Goal: Contribute content: Add original content to the website for others to see

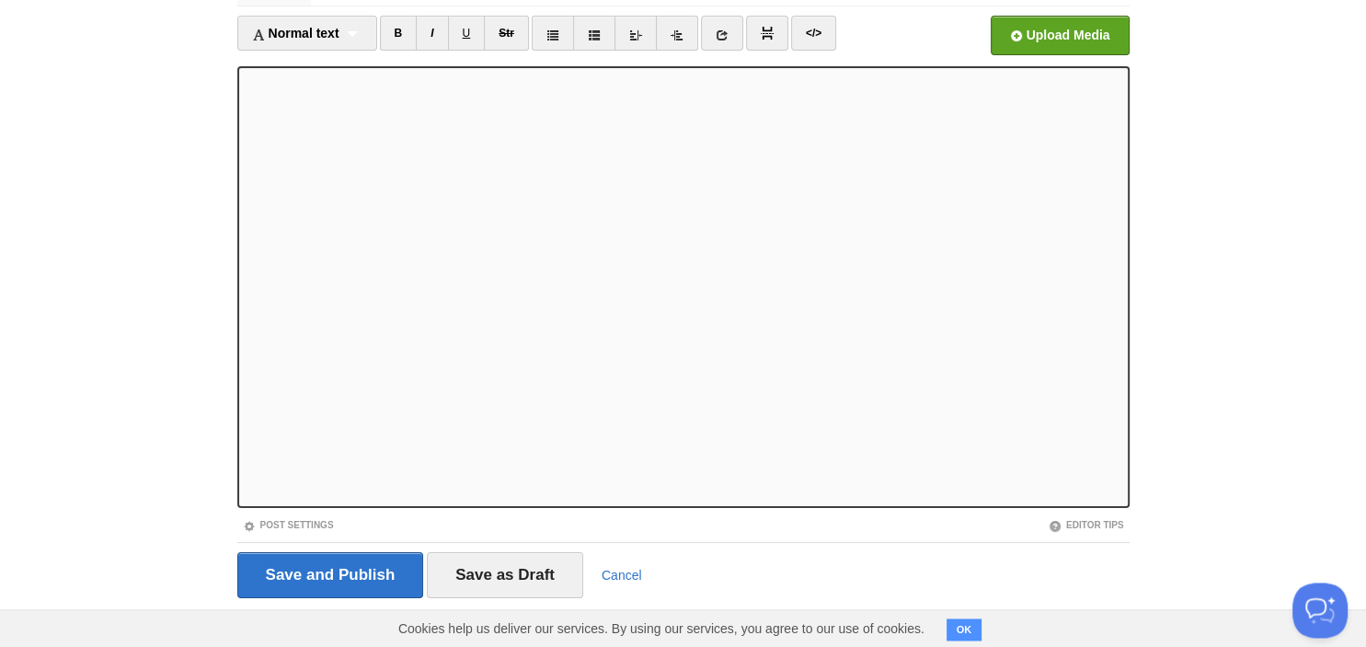
scroll to position [126, 0]
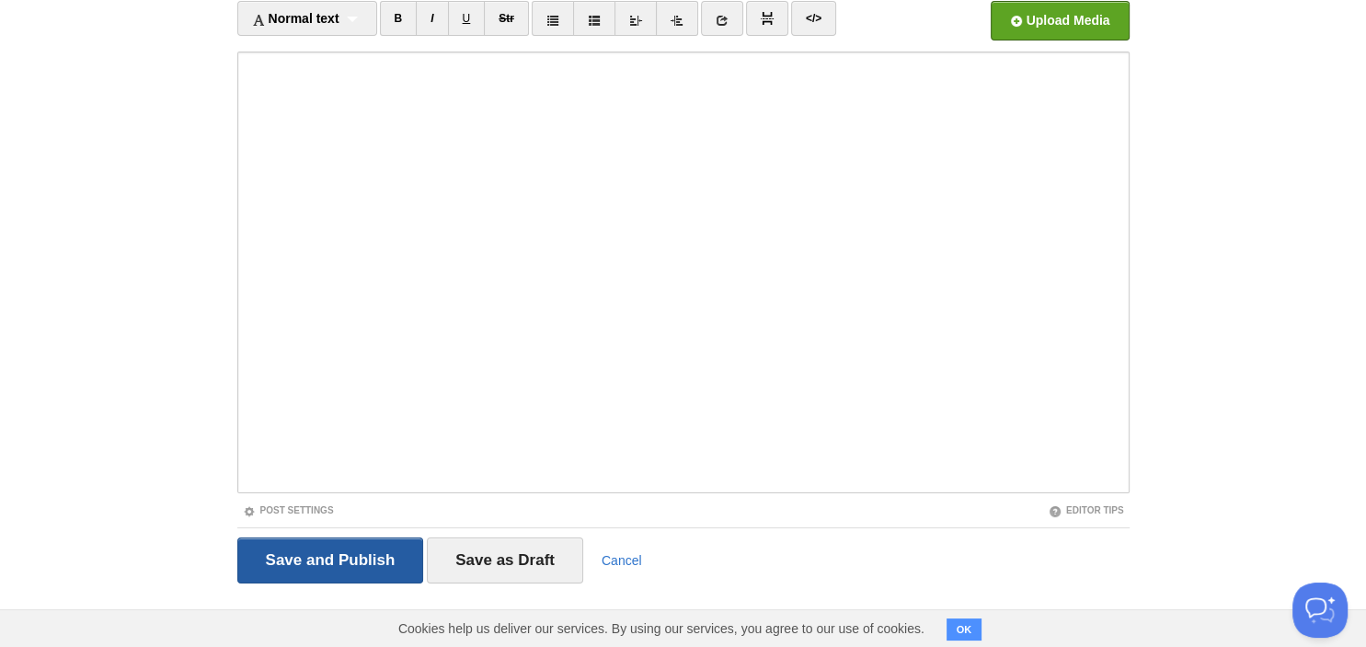
click at [277, 557] on input "Save and Publish" at bounding box center [330, 560] width 187 height 46
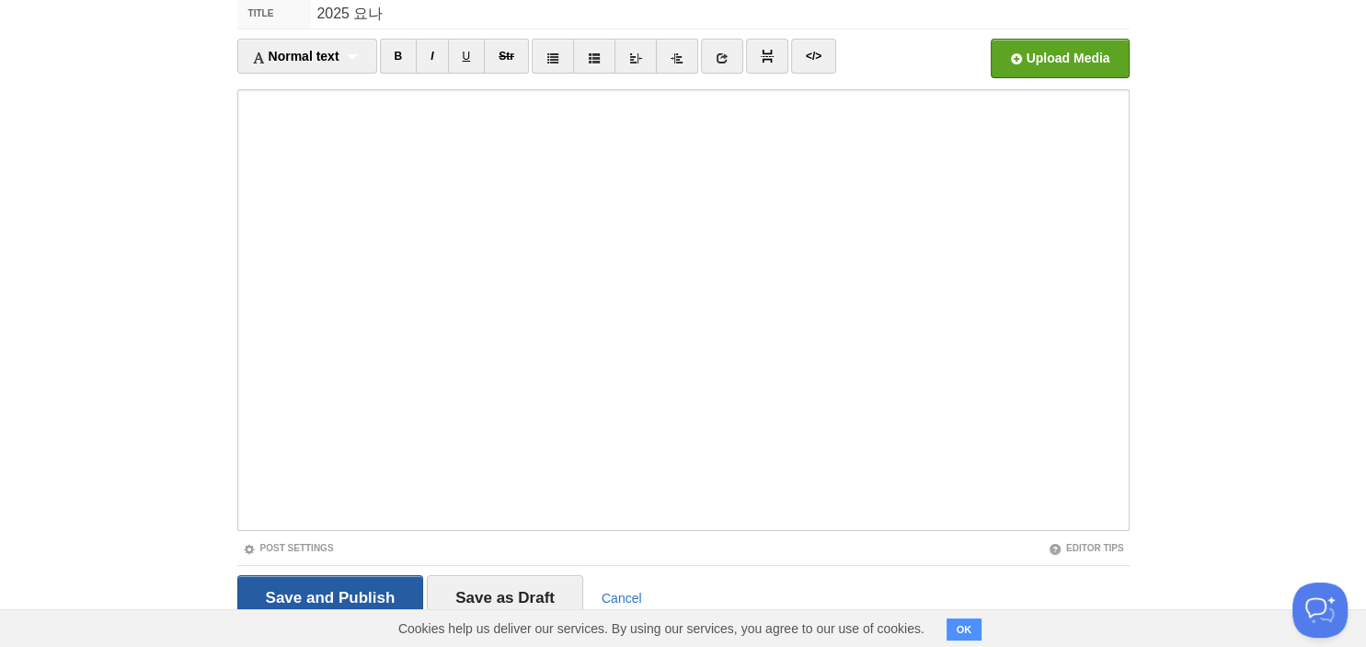
scroll to position [69, 0]
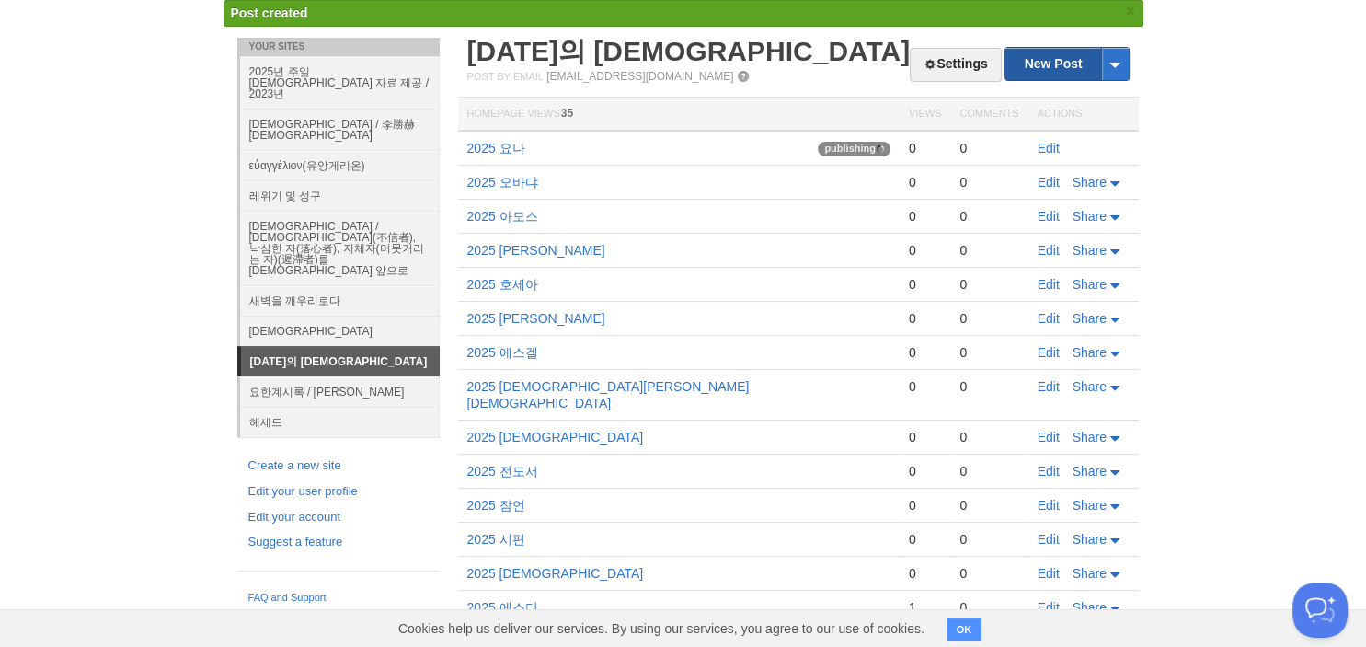
click at [1054, 54] on link "New Post" at bounding box center [1066, 64] width 122 height 32
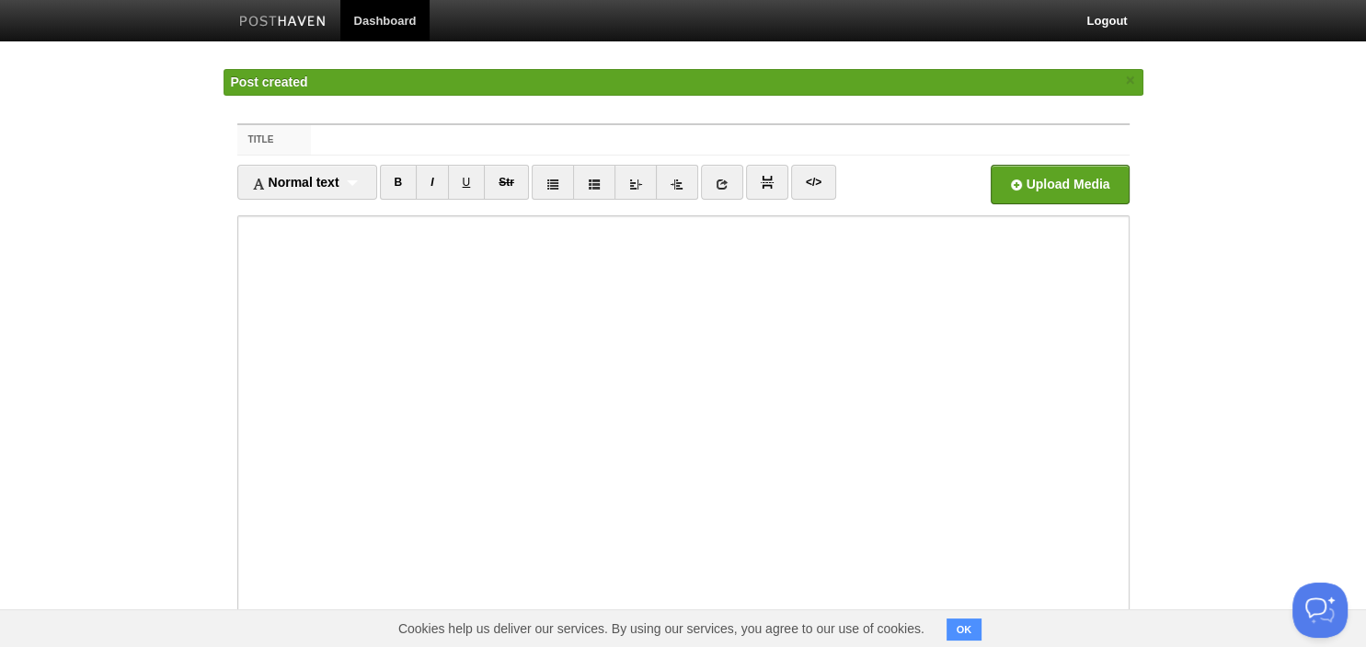
click at [757, 142] on input "Title" at bounding box center [720, 139] width 818 height 29
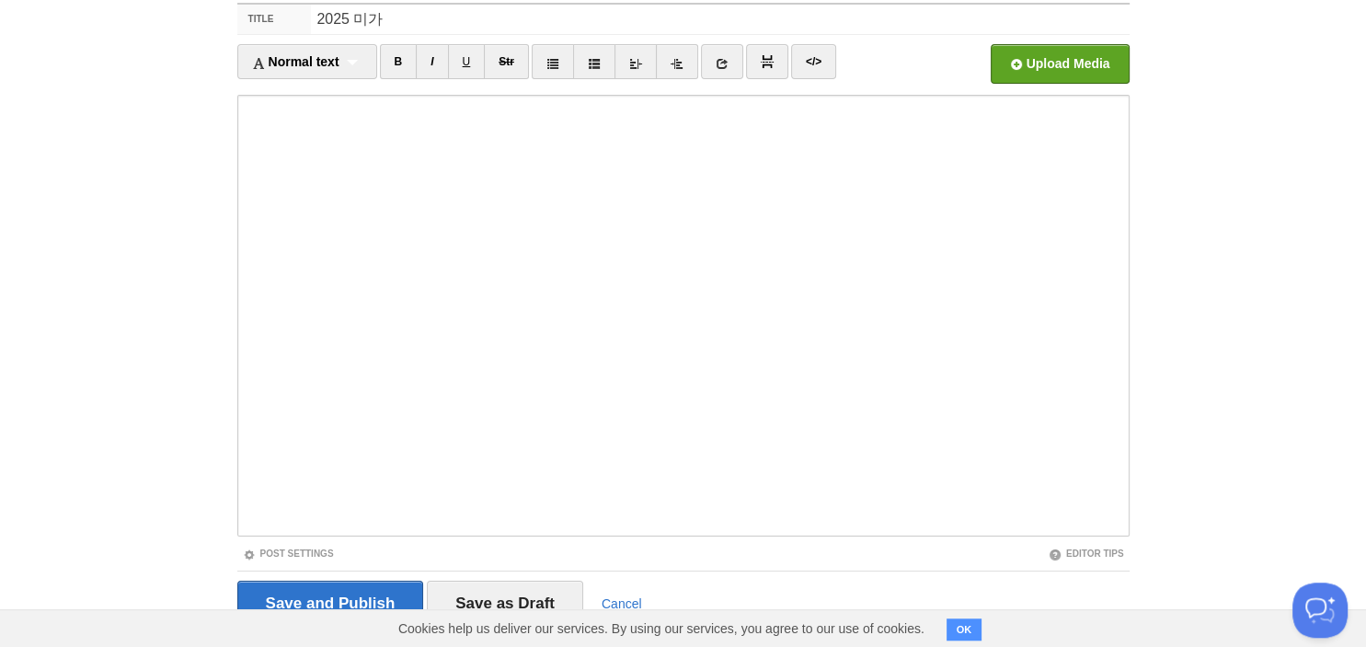
scroll to position [126, 0]
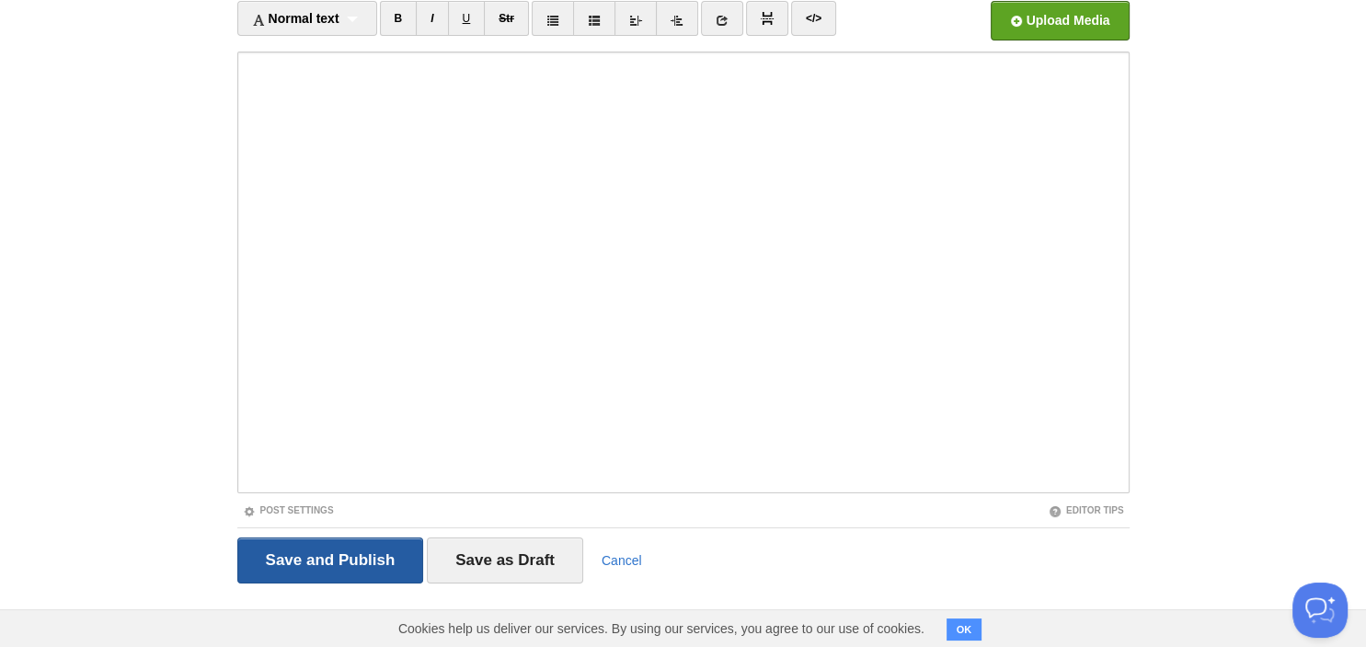
type input "2025 미가"
click at [310, 542] on input "Save and Publish" at bounding box center [330, 560] width 187 height 46
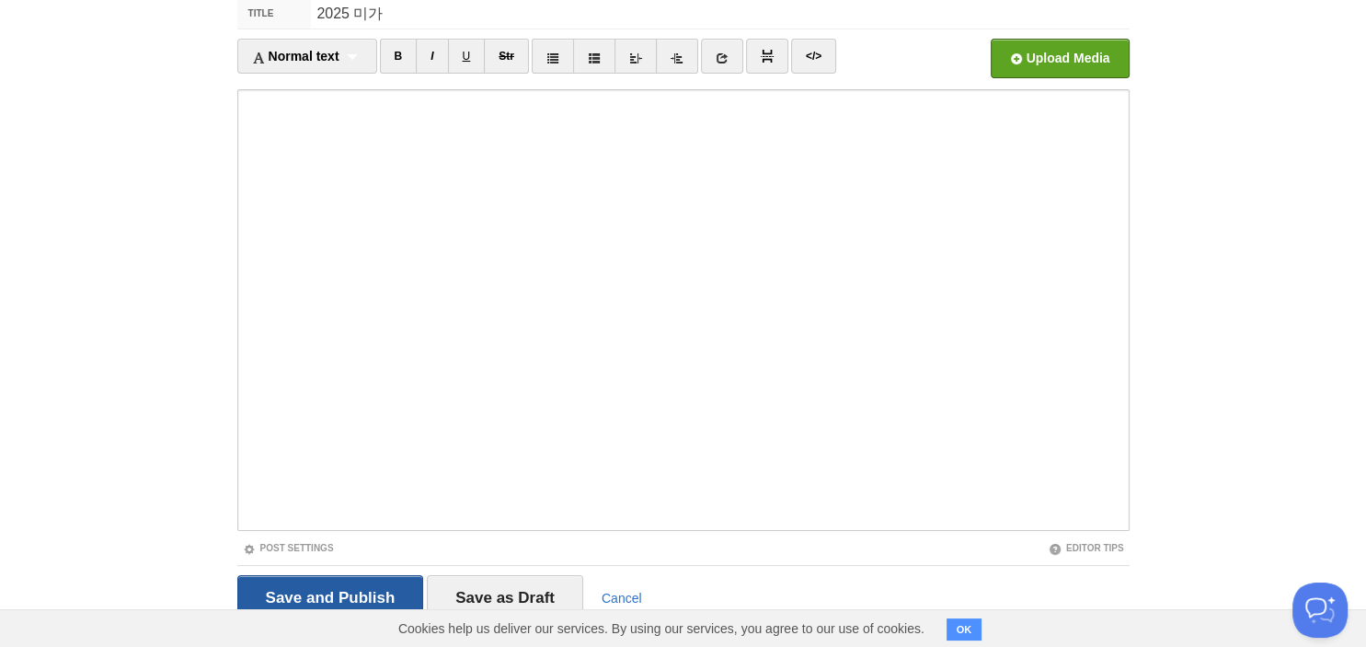
scroll to position [69, 0]
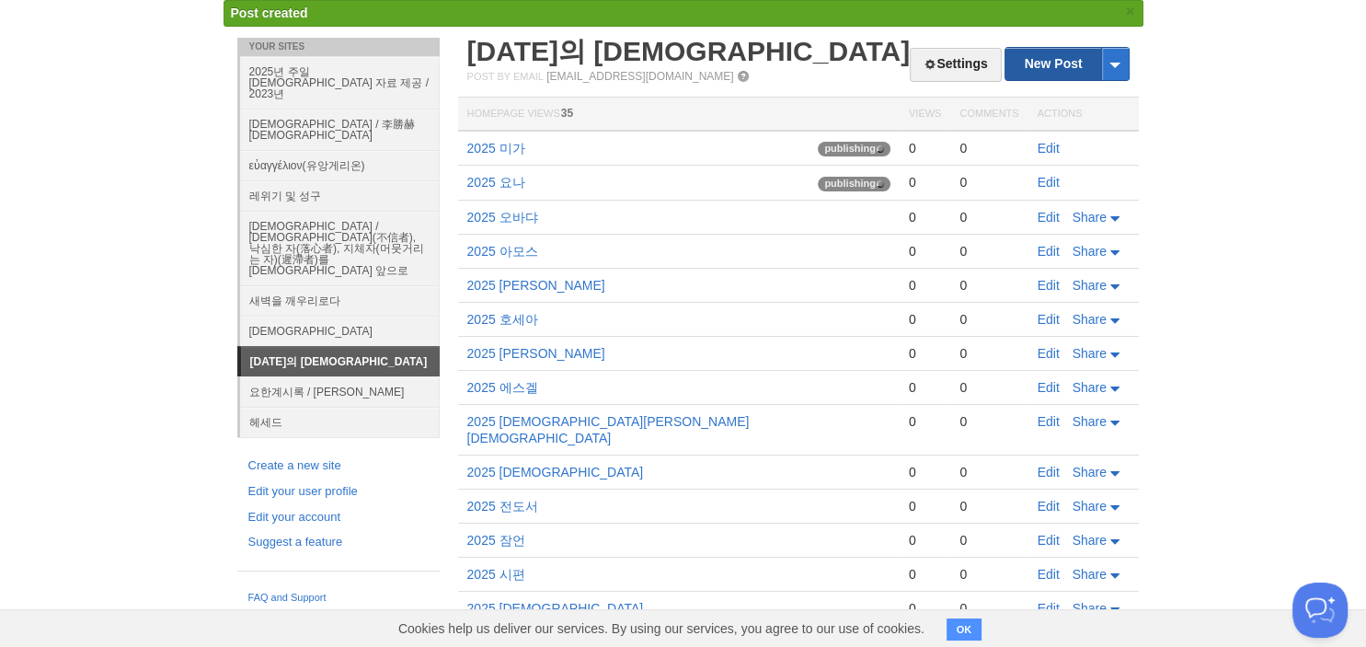
click at [1065, 61] on link "New Post" at bounding box center [1066, 64] width 122 height 32
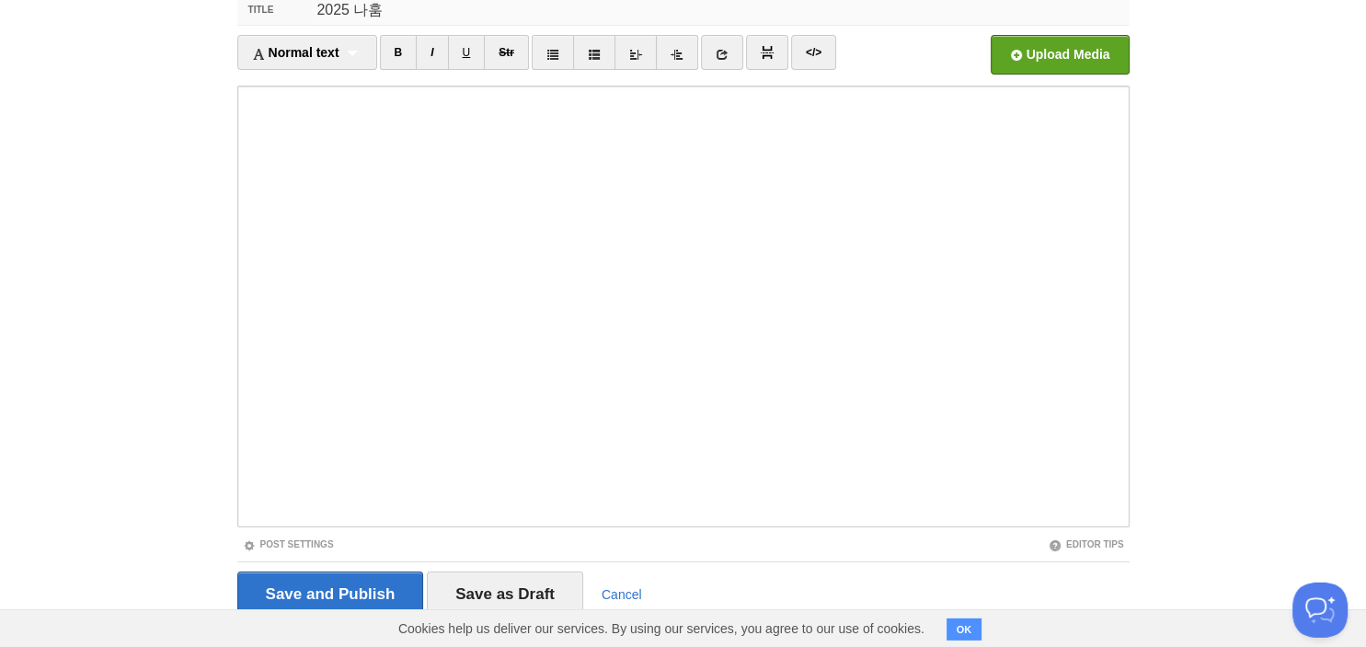
scroll to position [126, 0]
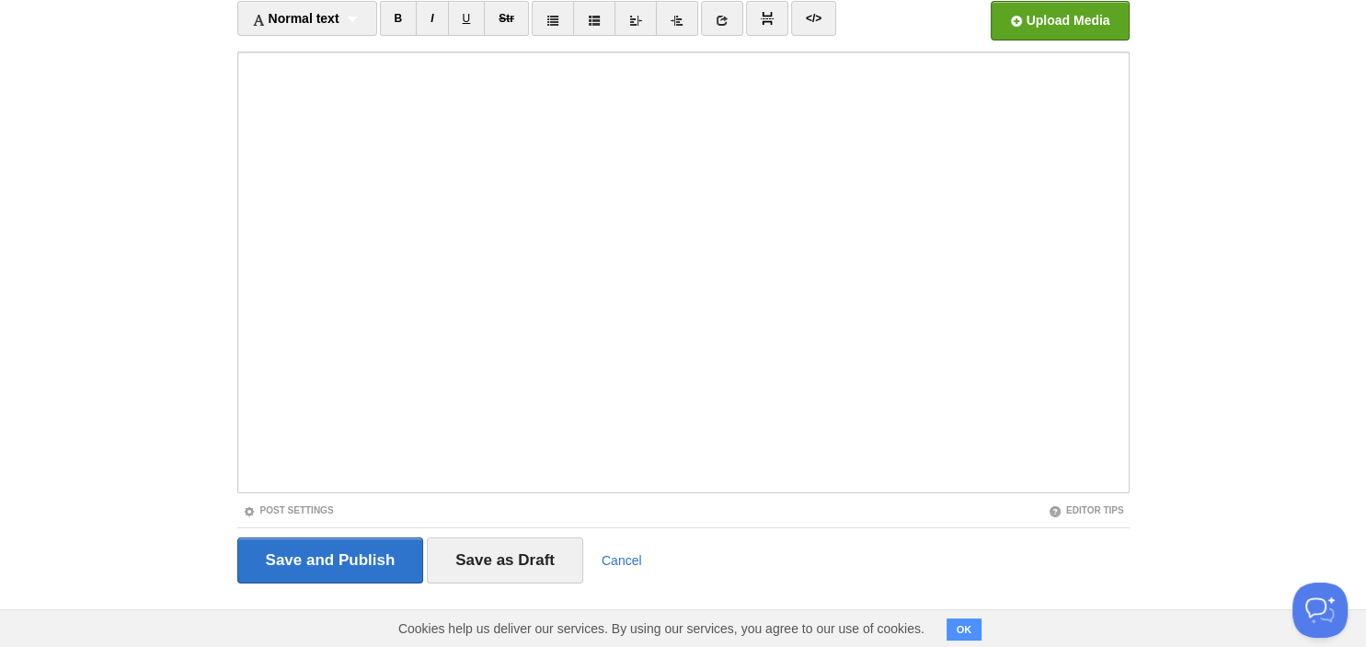
type input "2025 나훔"
click at [281, 528] on div "Save and Publish Save as Draft Cancel" at bounding box center [683, 559] width 892 height 65
click at [276, 556] on input "Save and Publish" at bounding box center [330, 560] width 187 height 46
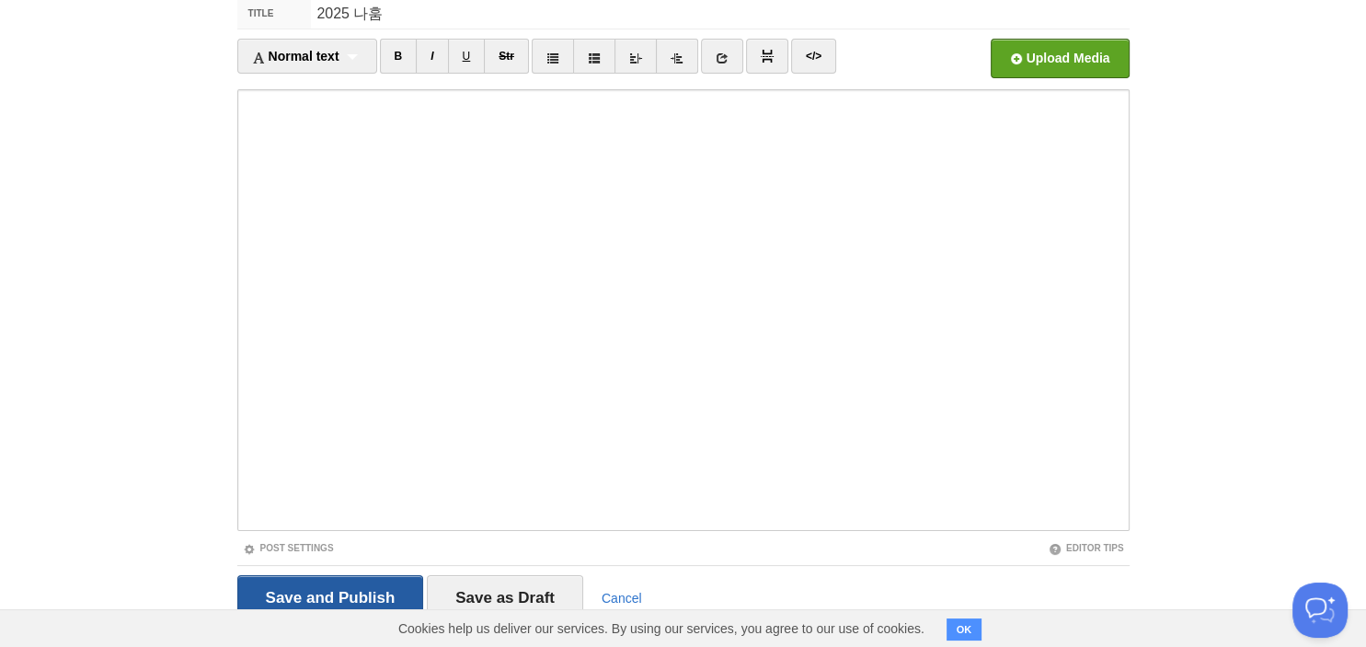
scroll to position [69, 0]
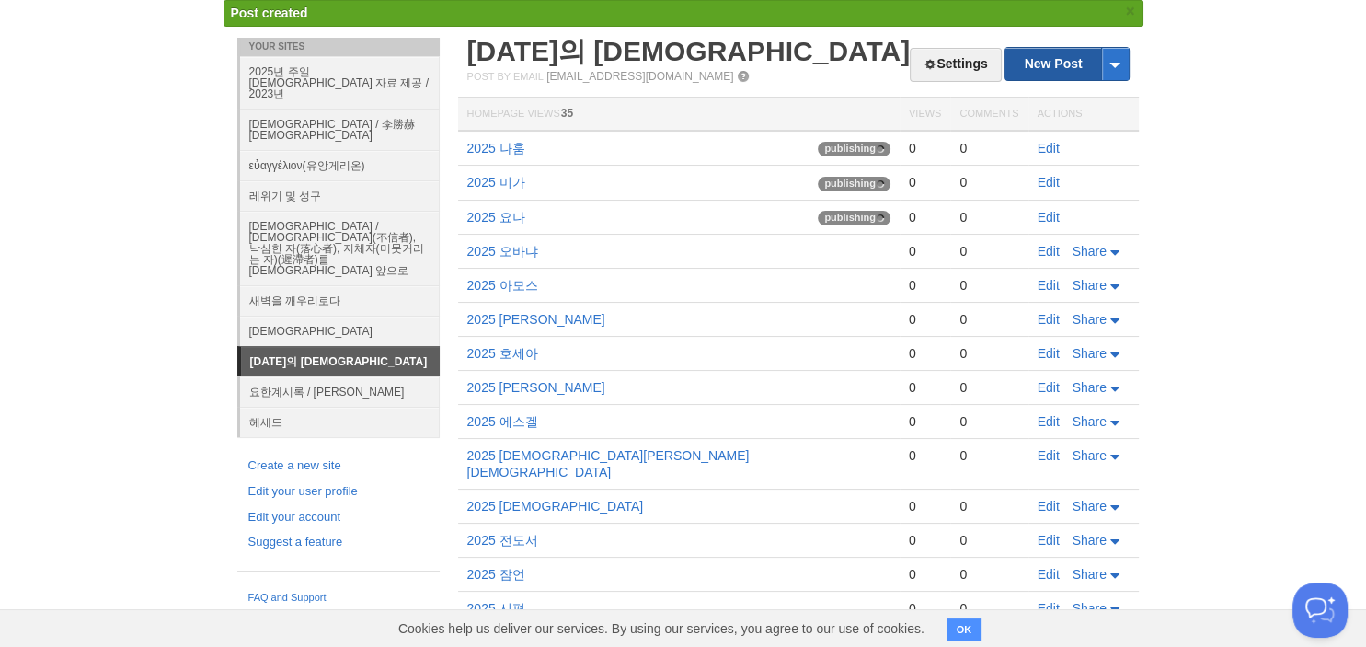
click at [1061, 63] on link "New Post" at bounding box center [1066, 64] width 122 height 32
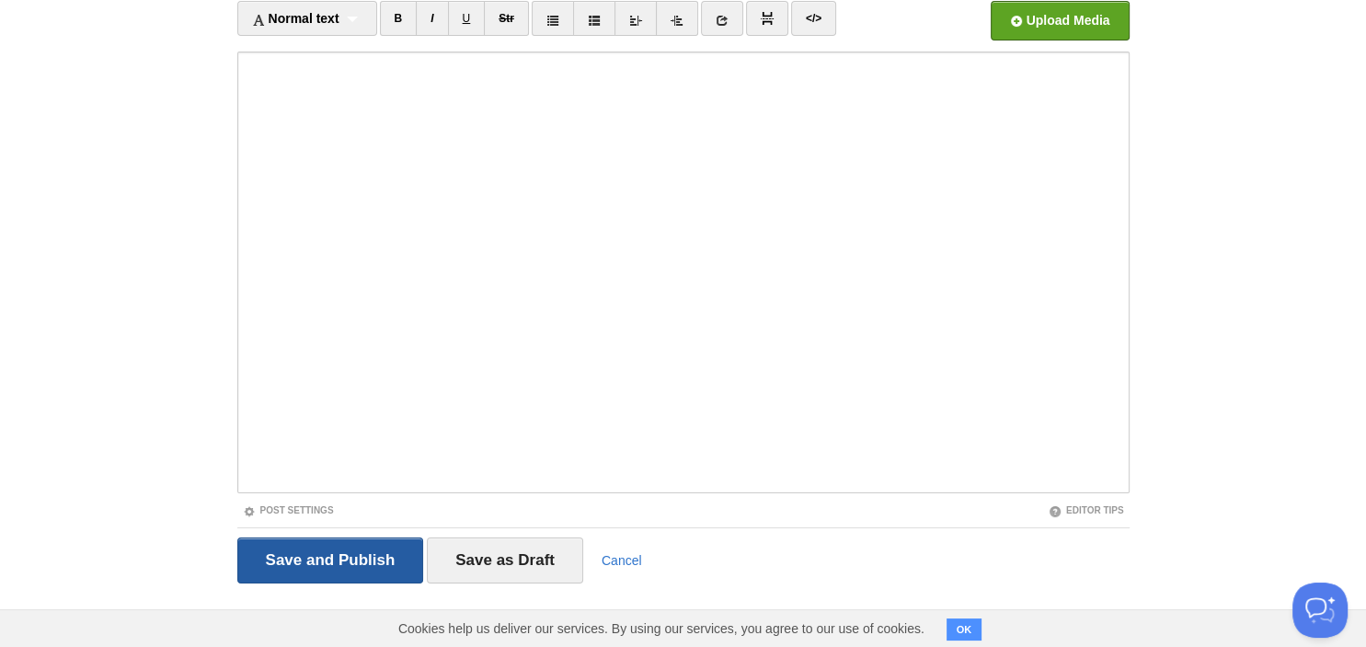
type input "2025 하박국"
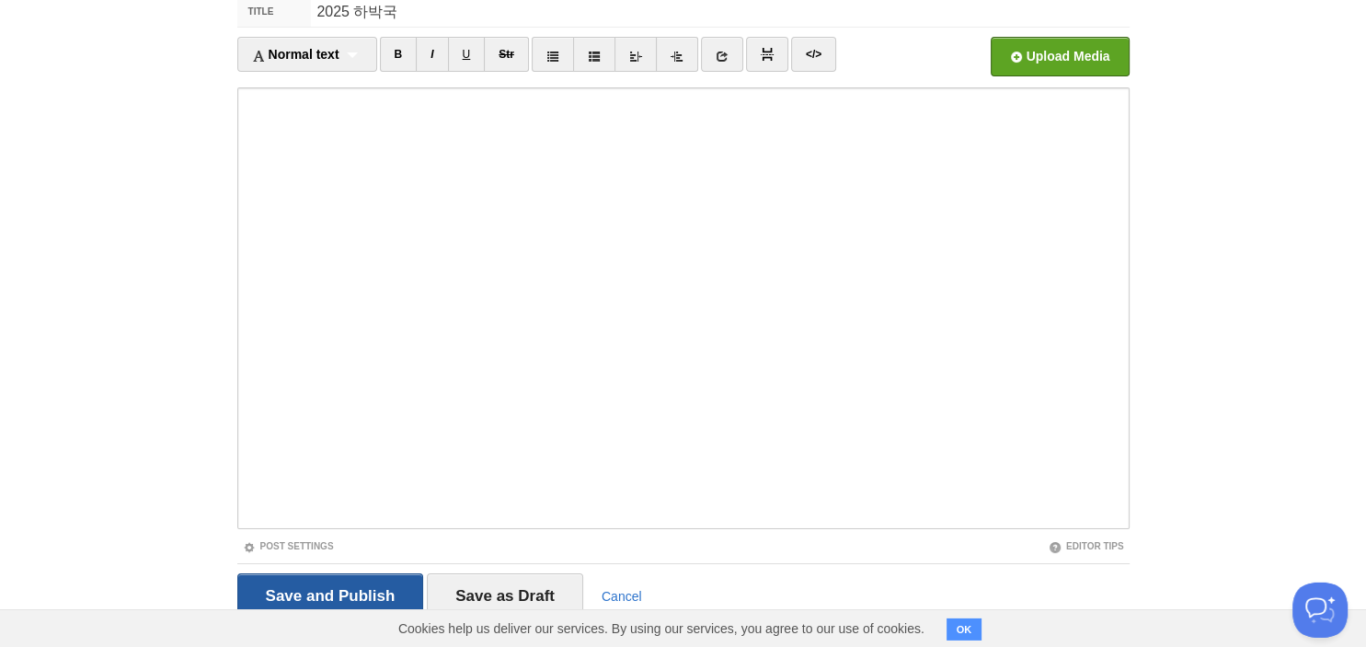
click at [327, 552] on fieldset "Title 2025 하박국 Normal text Normal text Heading 1 Heading 2 Heading 3 B I U Str" at bounding box center [683, 313] width 892 height 637
click at [282, 590] on input "Save and Publish" at bounding box center [330, 596] width 187 height 46
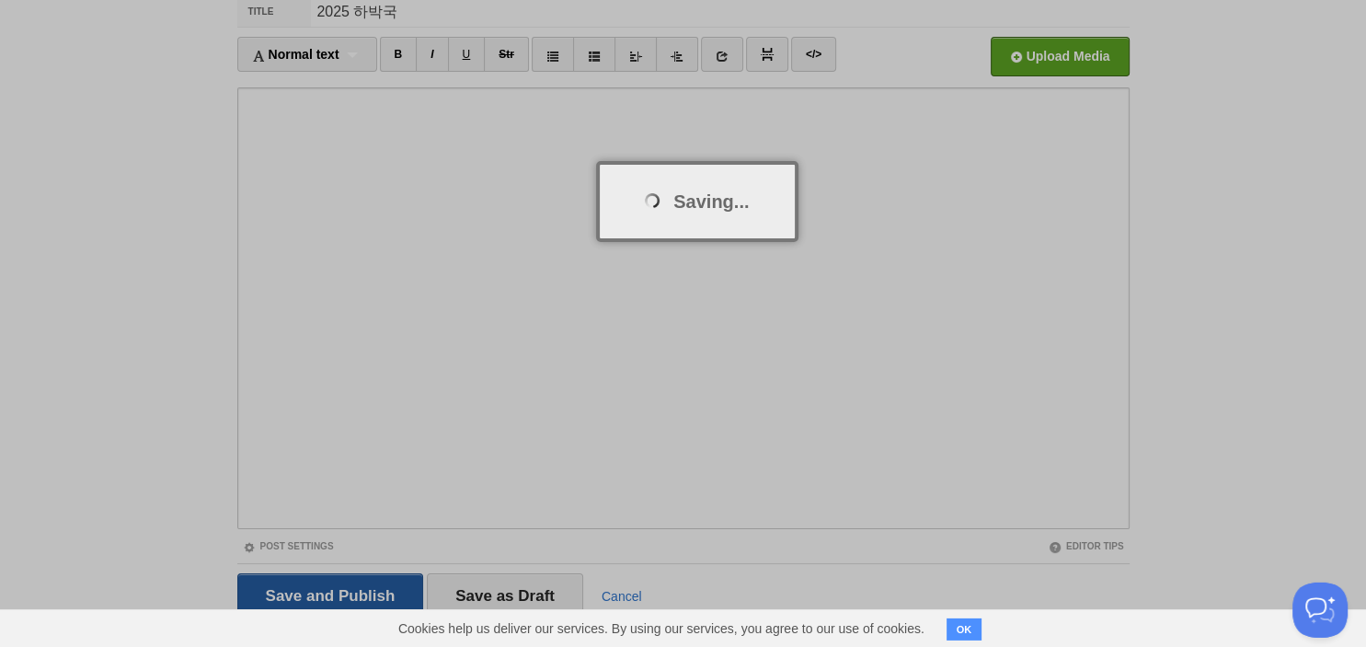
scroll to position [69, 0]
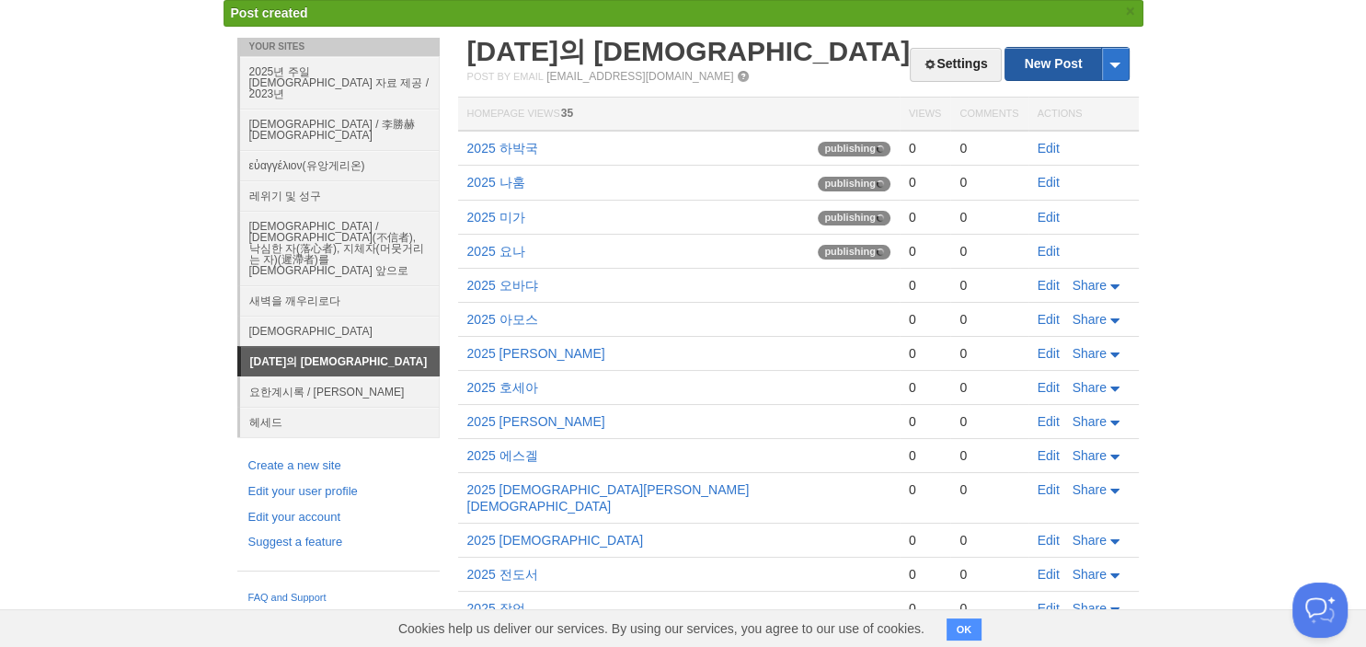
click at [1061, 53] on link "New Post" at bounding box center [1066, 64] width 122 height 32
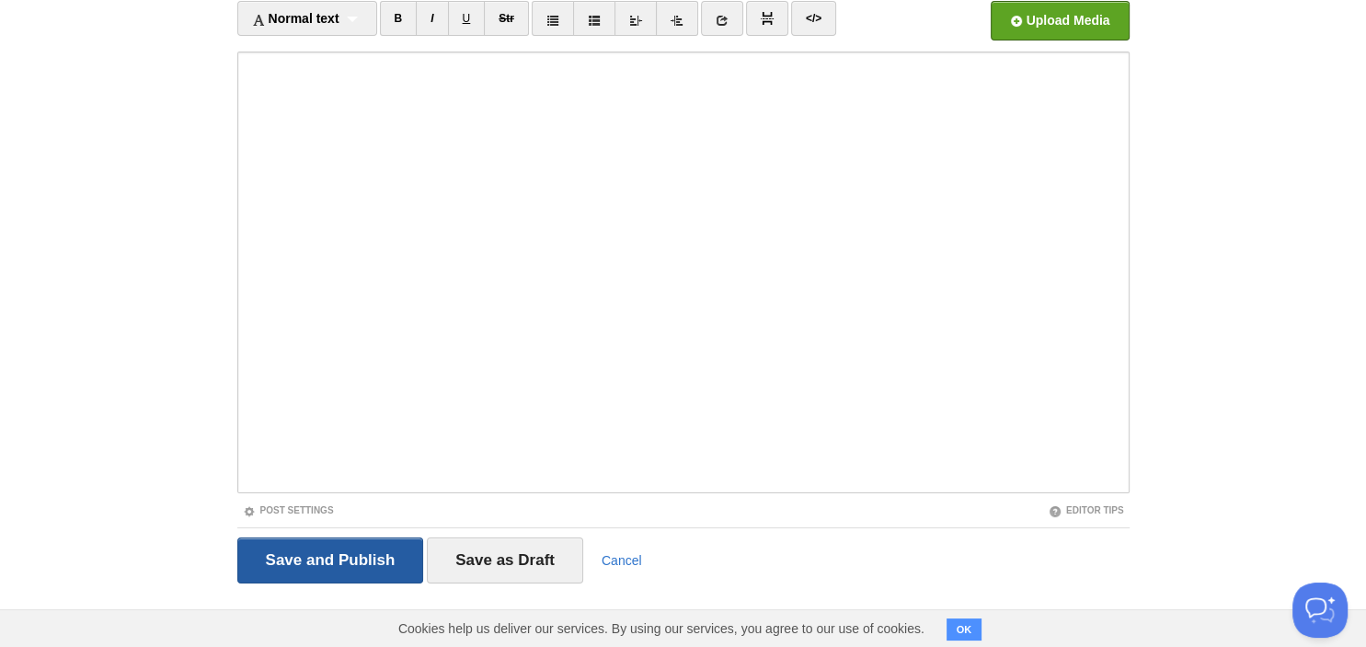
type input "2025 스바냐"
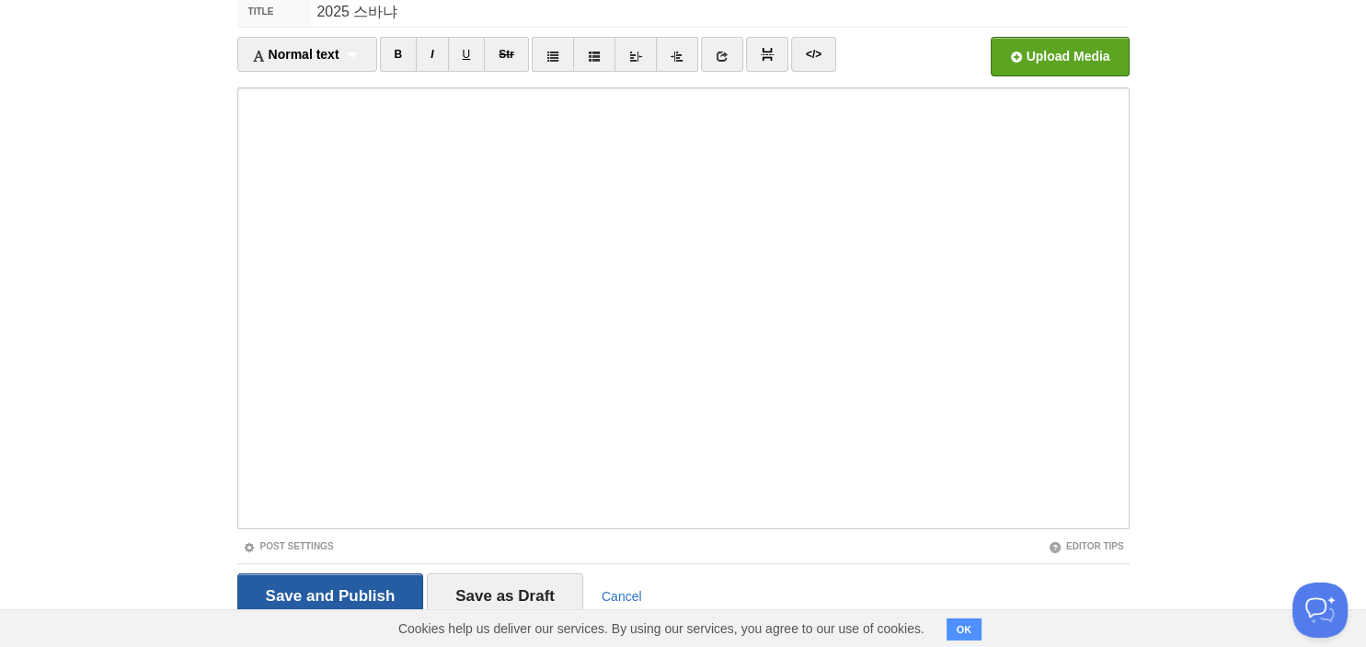
click at [317, 563] on div "Save and Publish Save as Draft Cancel" at bounding box center [683, 595] width 892 height 65
click at [307, 577] on input "Save and Publish" at bounding box center [330, 596] width 187 height 46
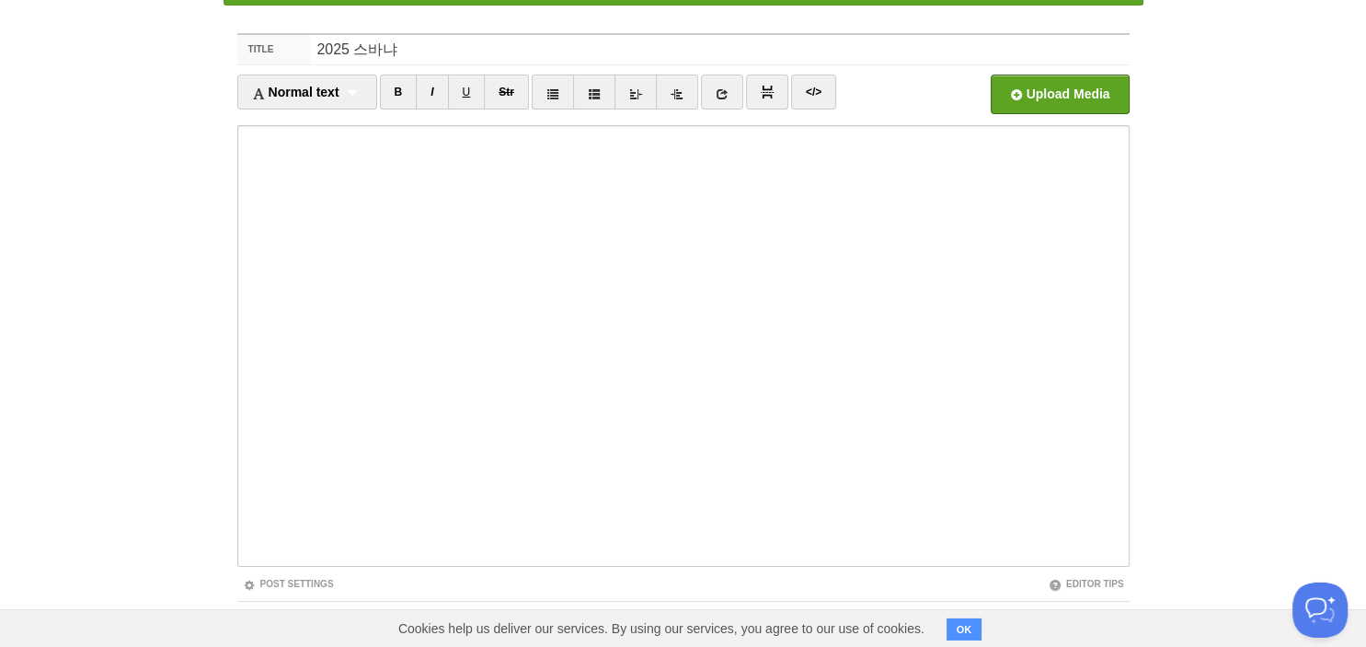
scroll to position [69, 0]
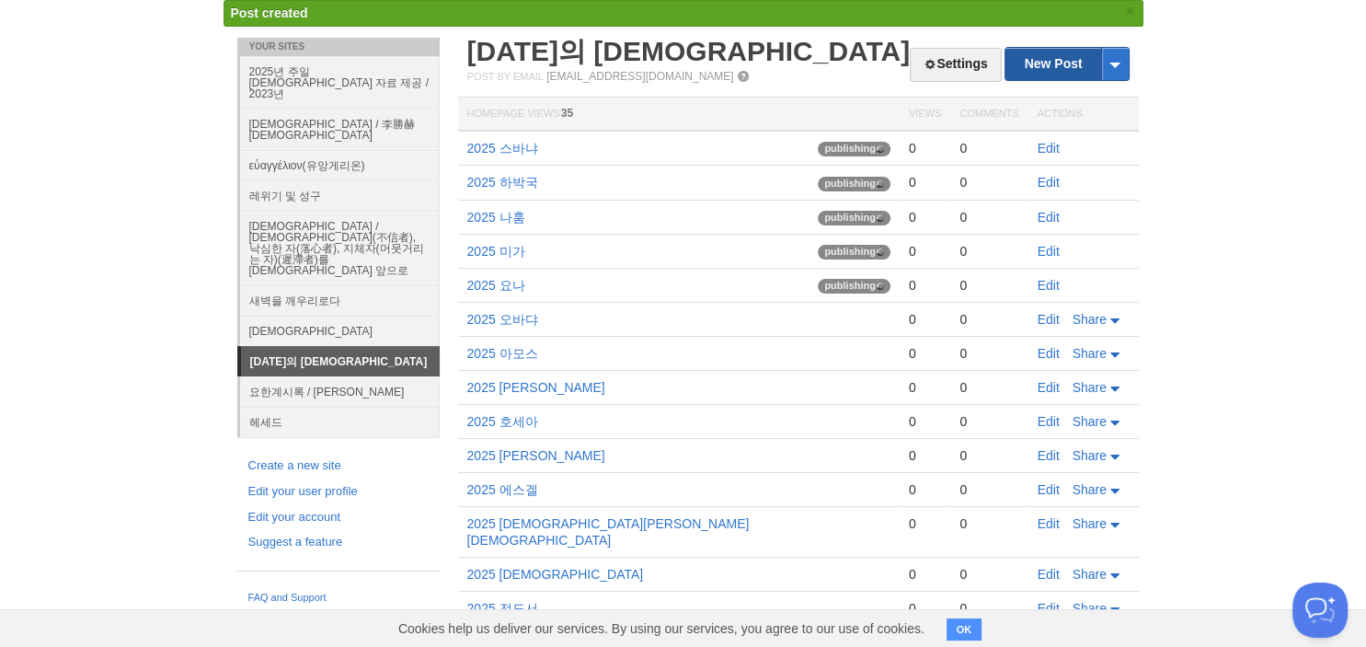
click at [1043, 65] on link "New Post" at bounding box center [1066, 64] width 122 height 32
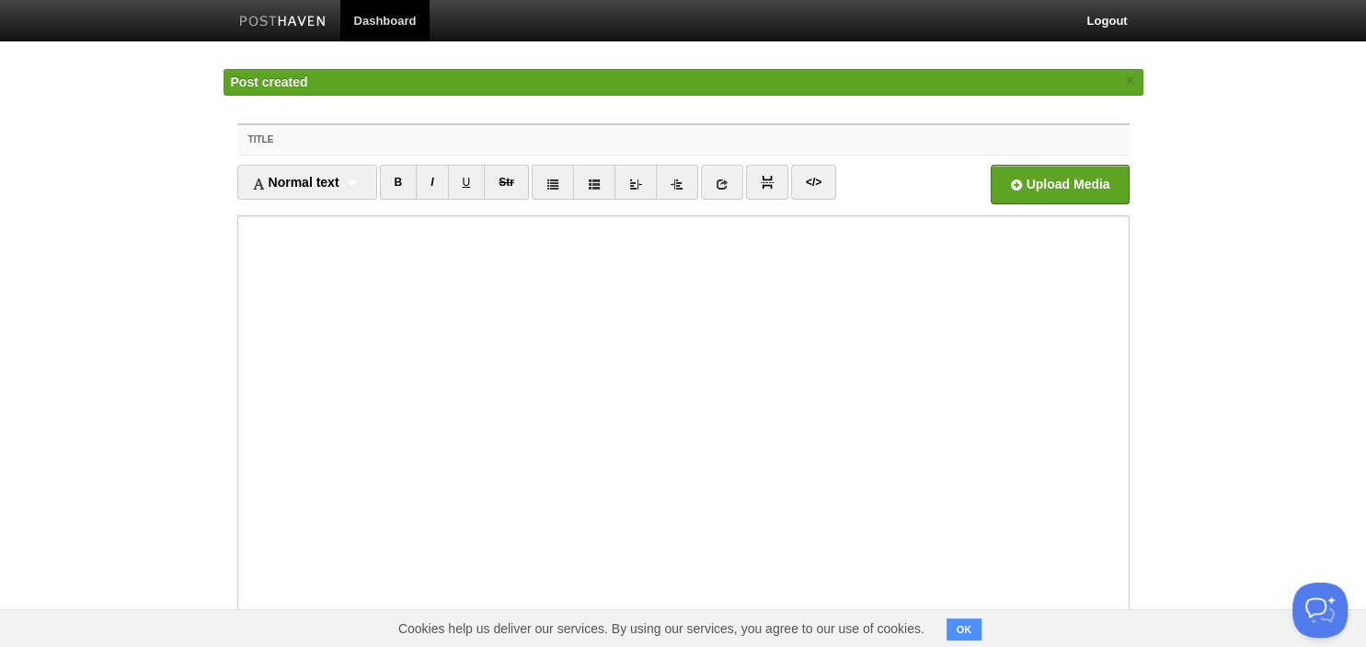
click at [704, 143] on input "Title" at bounding box center [720, 139] width 818 height 29
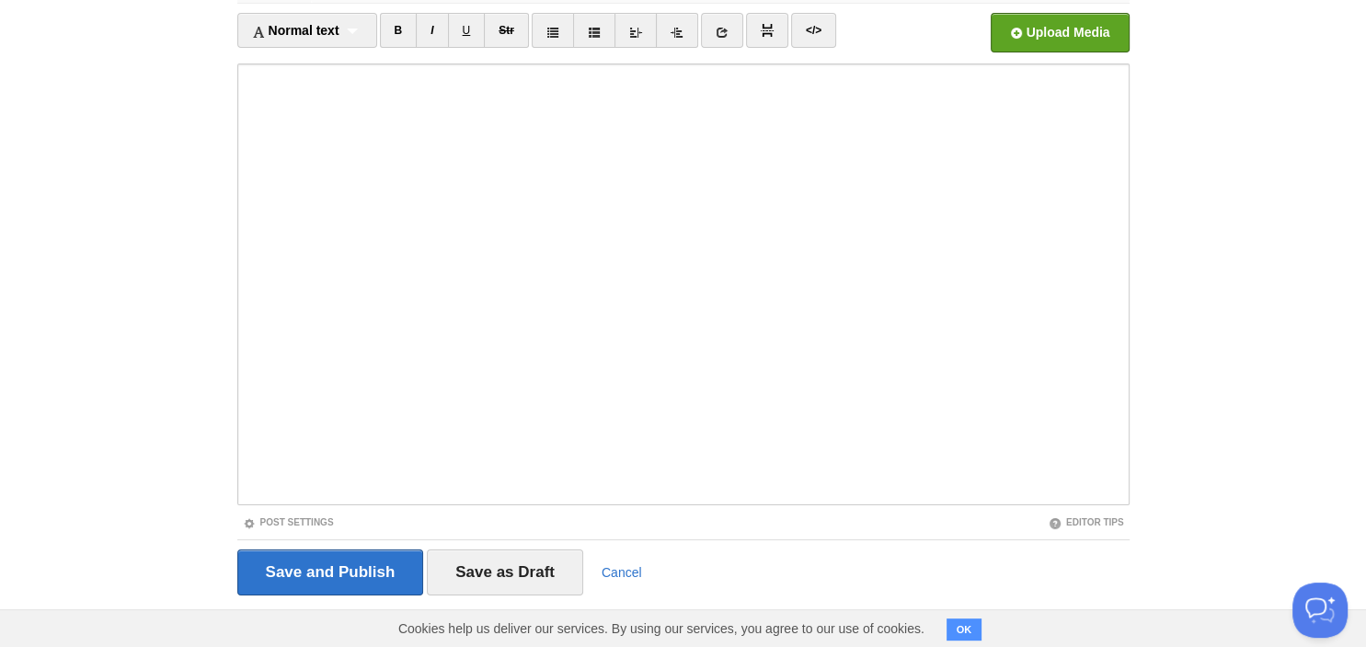
scroll to position [126, 0]
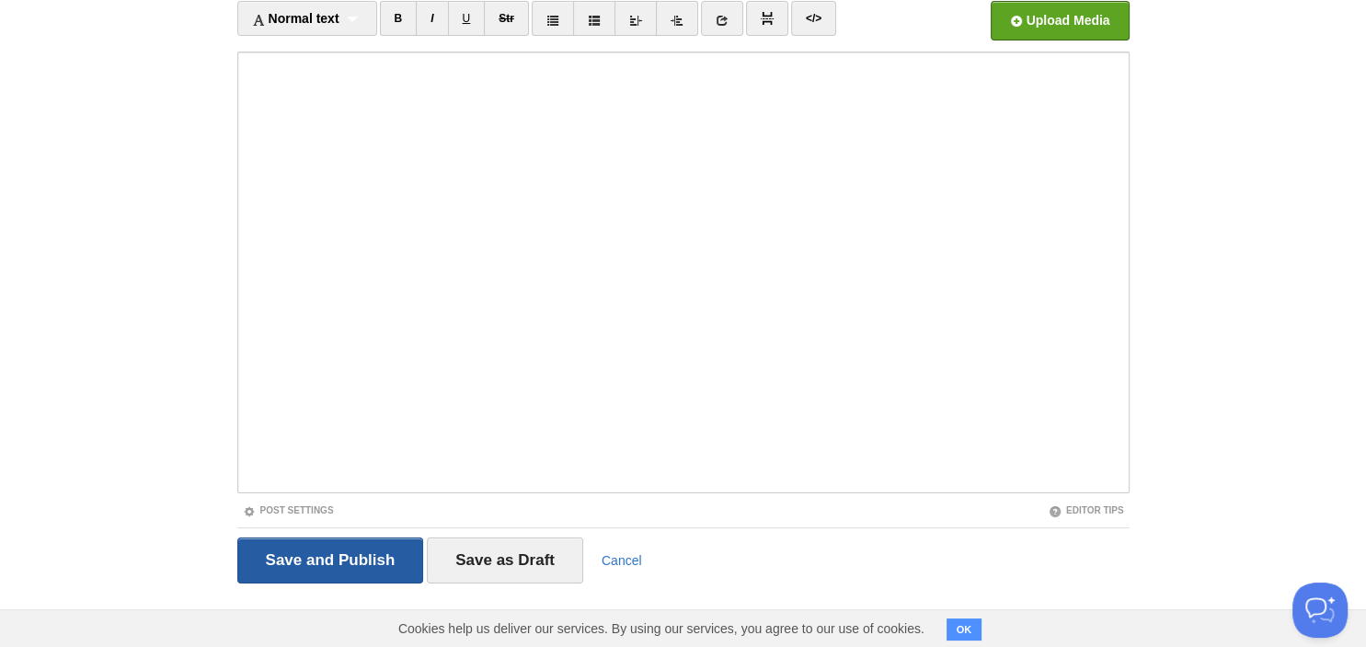
type input "2025 학개"
click at [291, 564] on input "Save and Publish" at bounding box center [330, 560] width 187 height 46
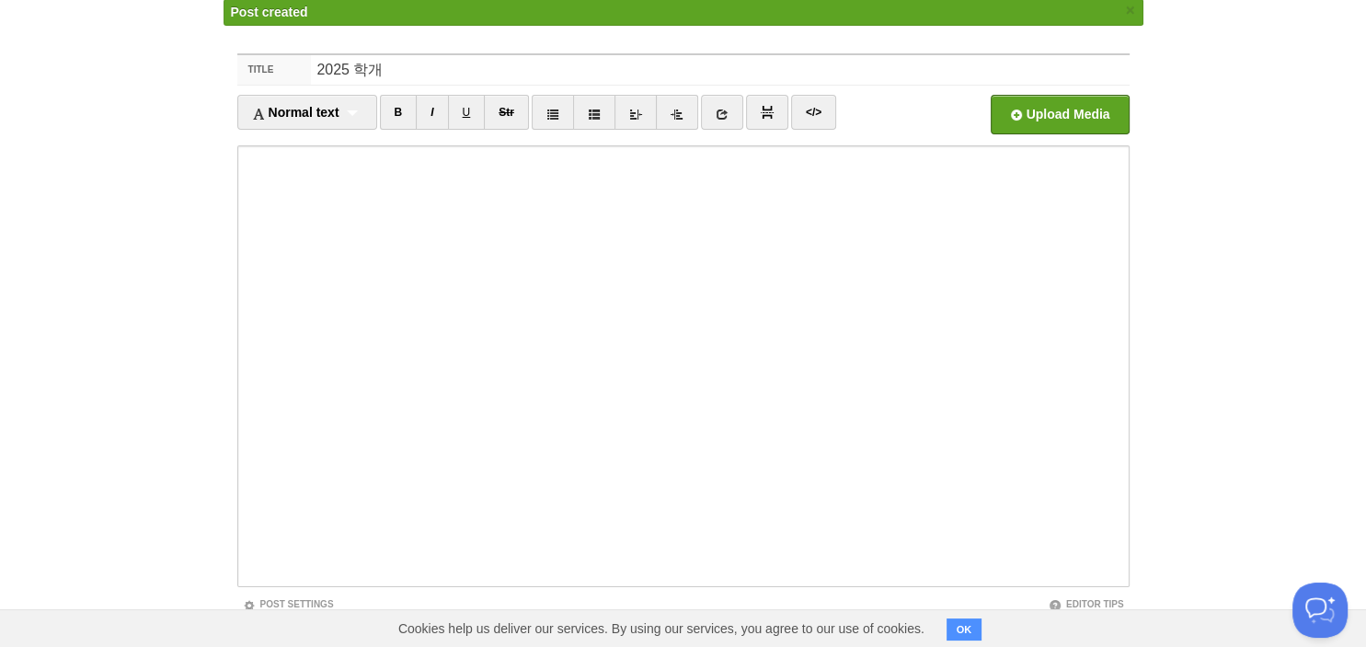
scroll to position [69, 0]
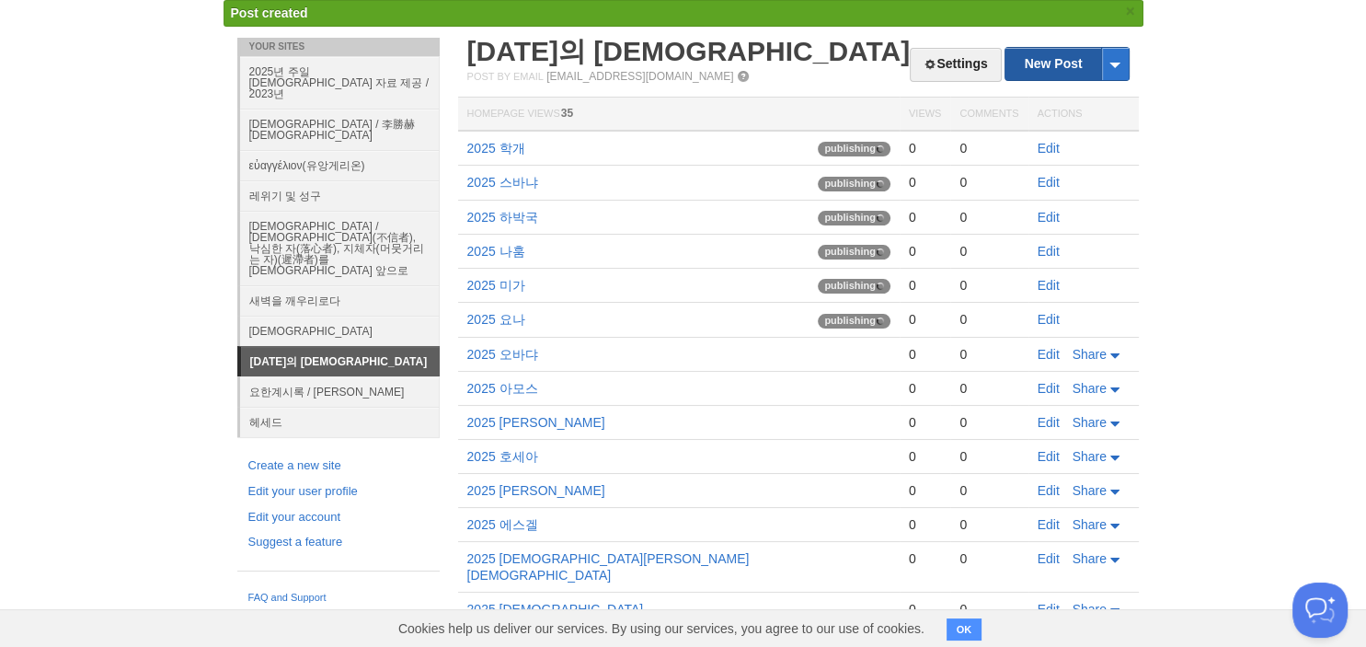
click at [1051, 62] on link "New Post" at bounding box center [1066, 64] width 122 height 32
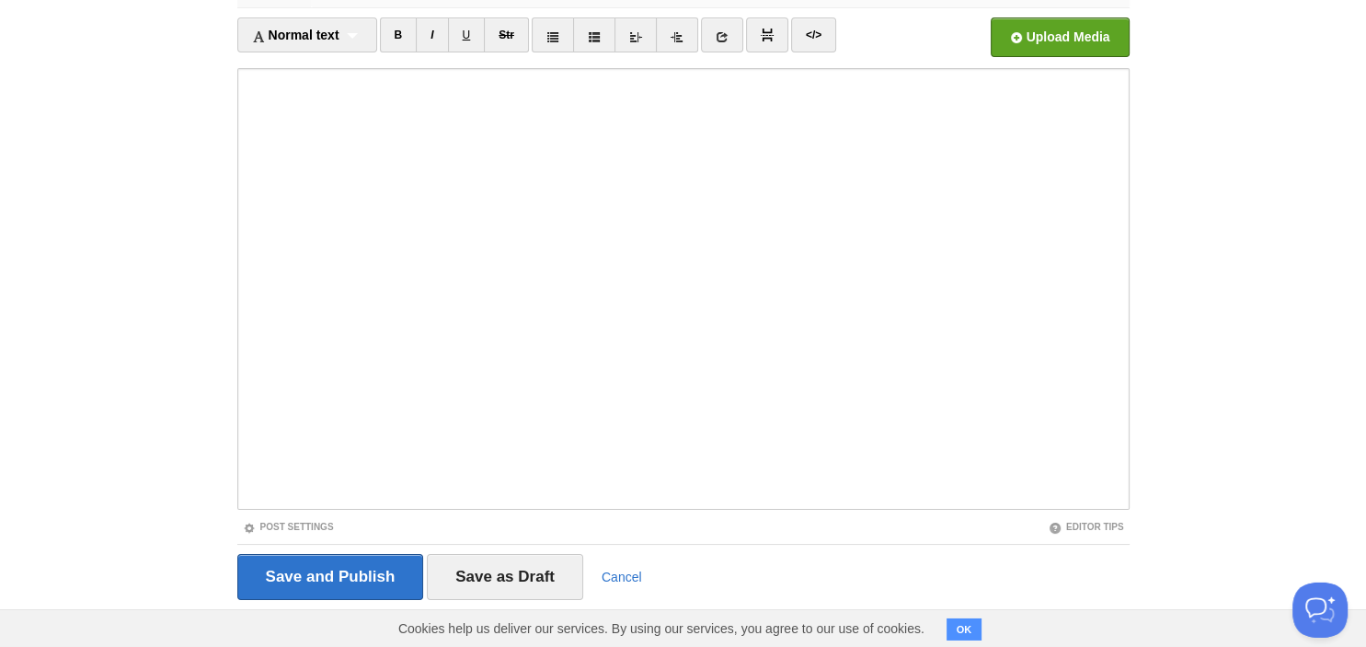
scroll to position [126, 0]
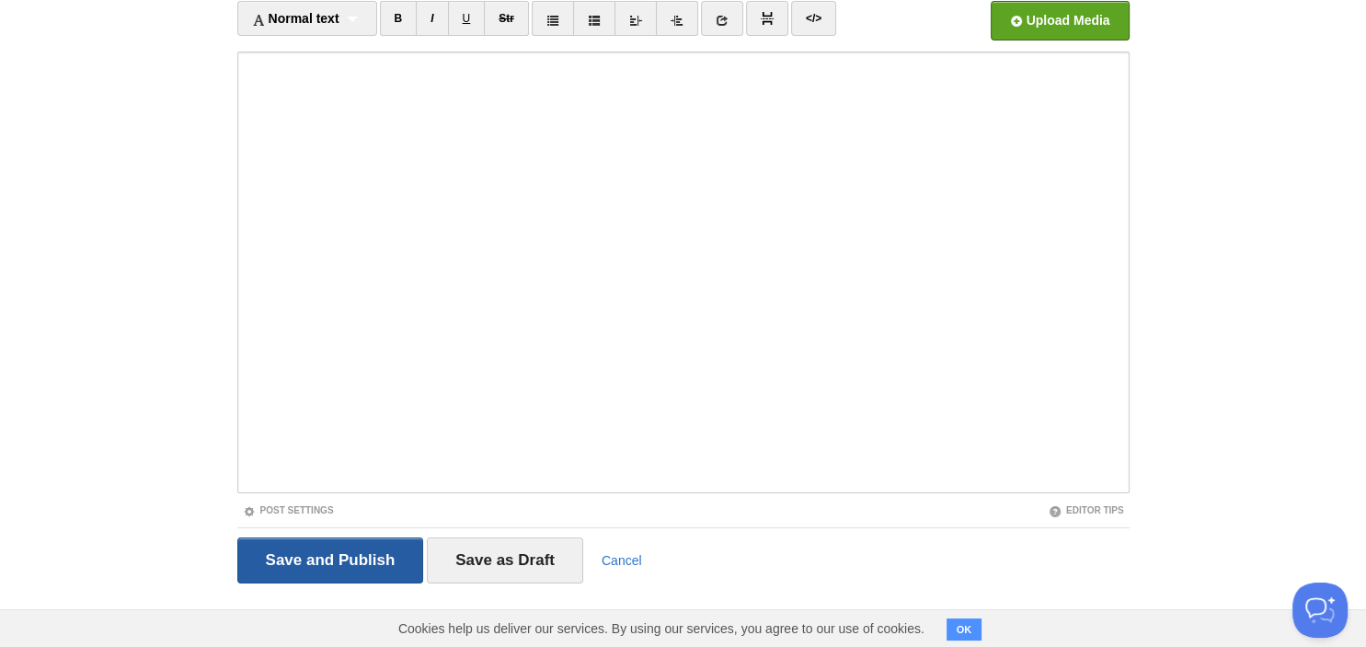
type input "2025 스가랴"
click at [281, 551] on input "Save and Publish" at bounding box center [330, 560] width 187 height 46
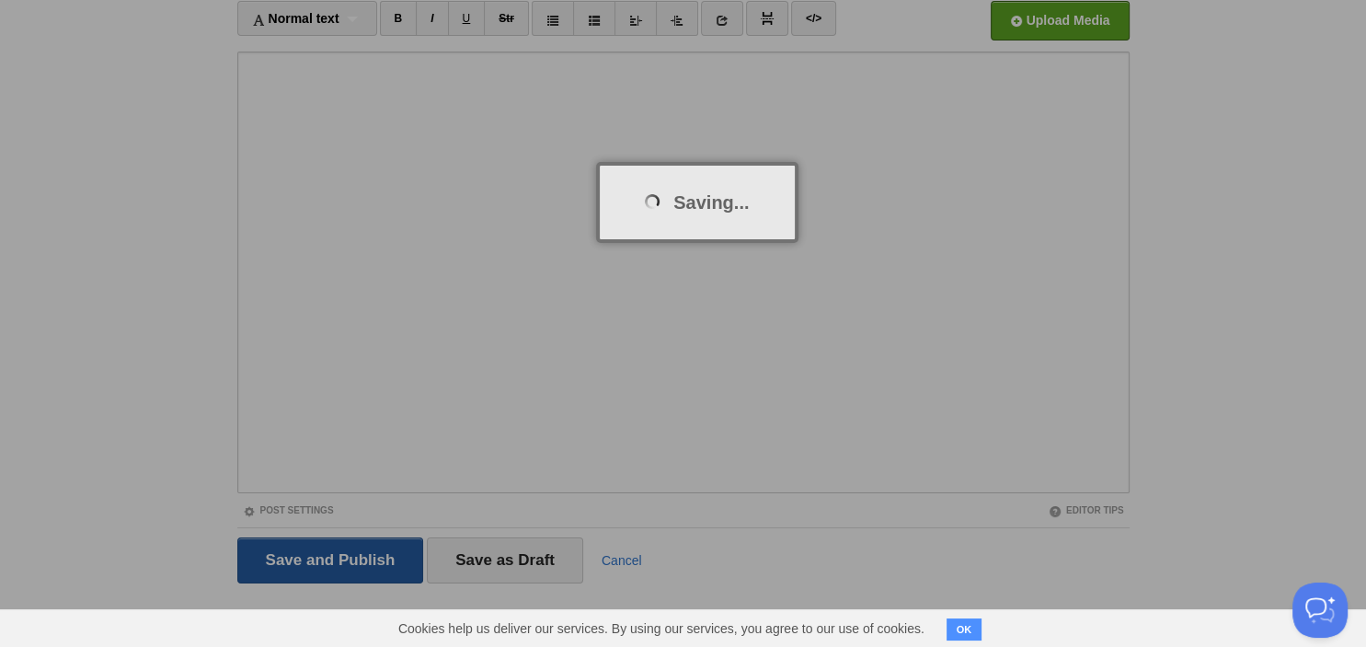
scroll to position [69, 0]
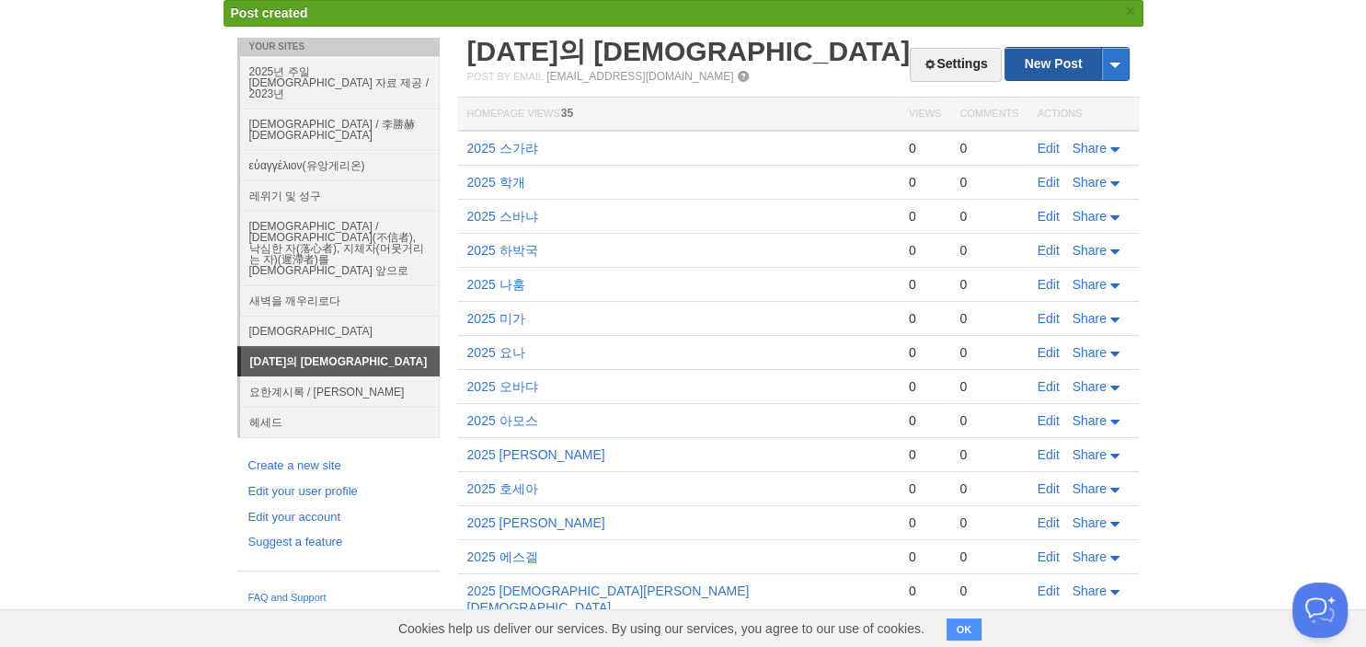
click at [1064, 62] on link "New Post" at bounding box center [1066, 64] width 122 height 32
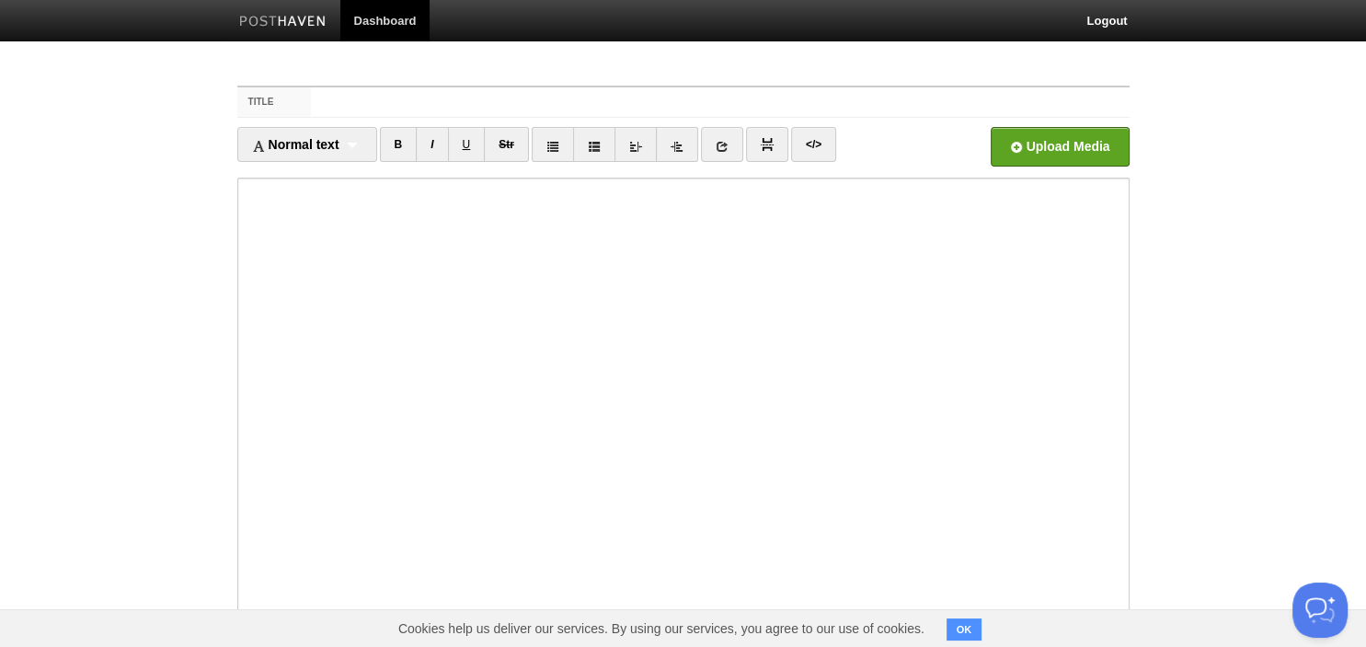
click at [548, 134] on link at bounding box center [553, 144] width 42 height 35
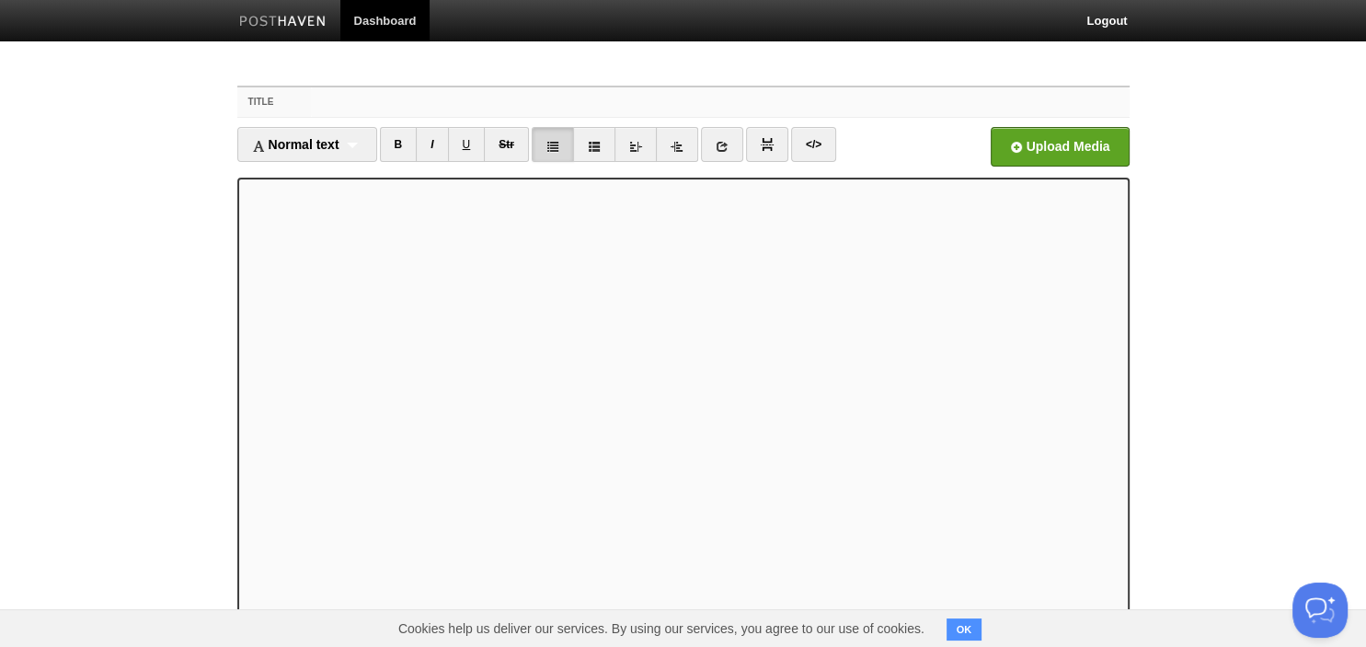
click at [329, 97] on input "Title" at bounding box center [720, 101] width 818 height 29
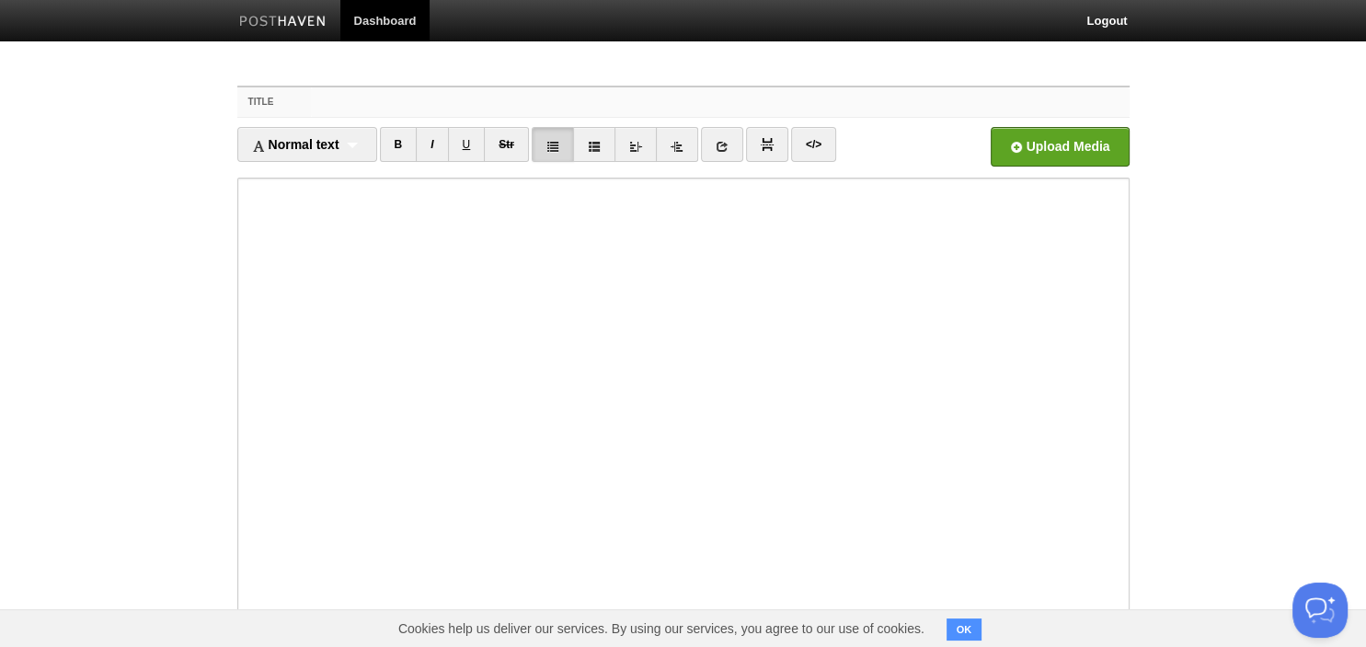
paste input "2025 말라기"
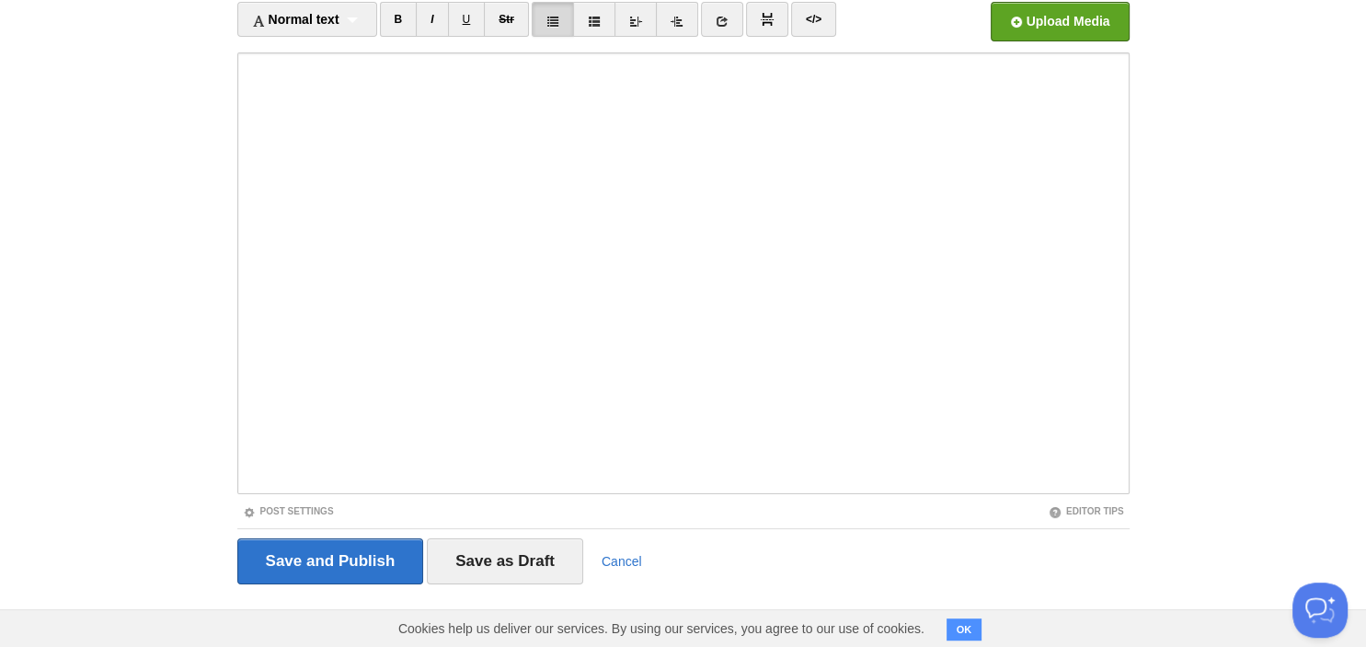
scroll to position [126, 0]
type input "2025 말라기"
click at [371, 560] on input "Save and Publish" at bounding box center [330, 560] width 187 height 46
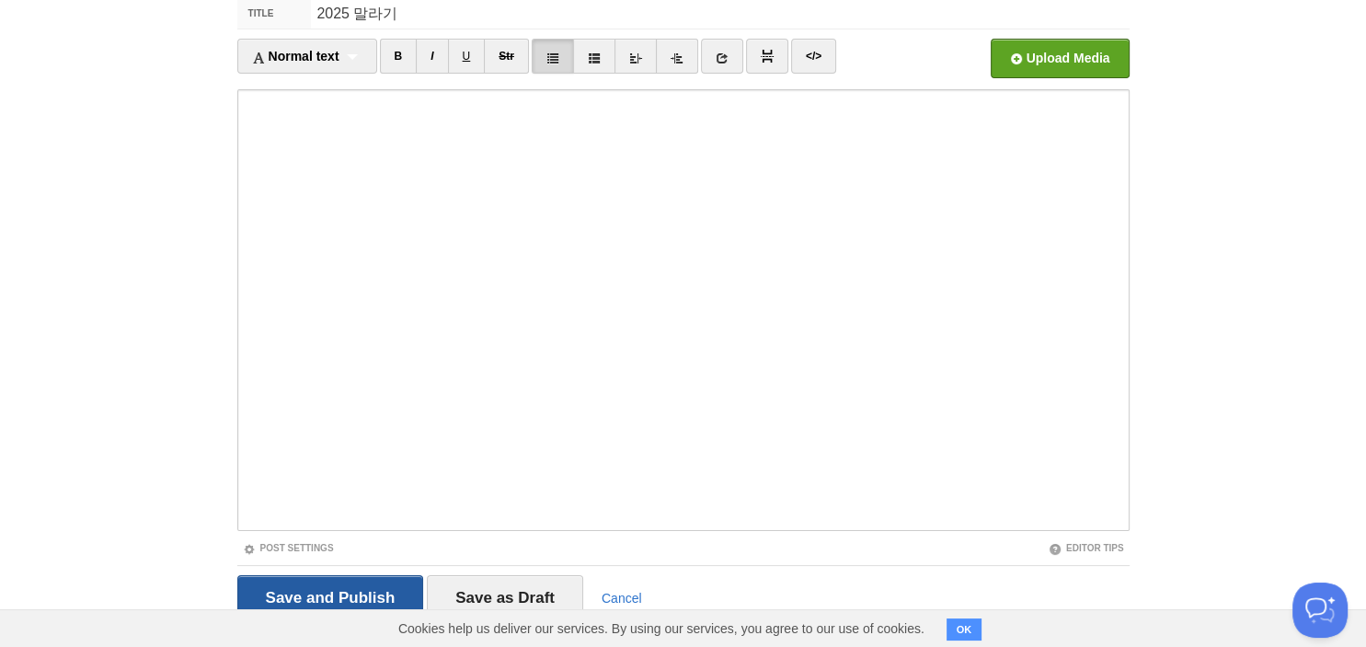
scroll to position [69, 0]
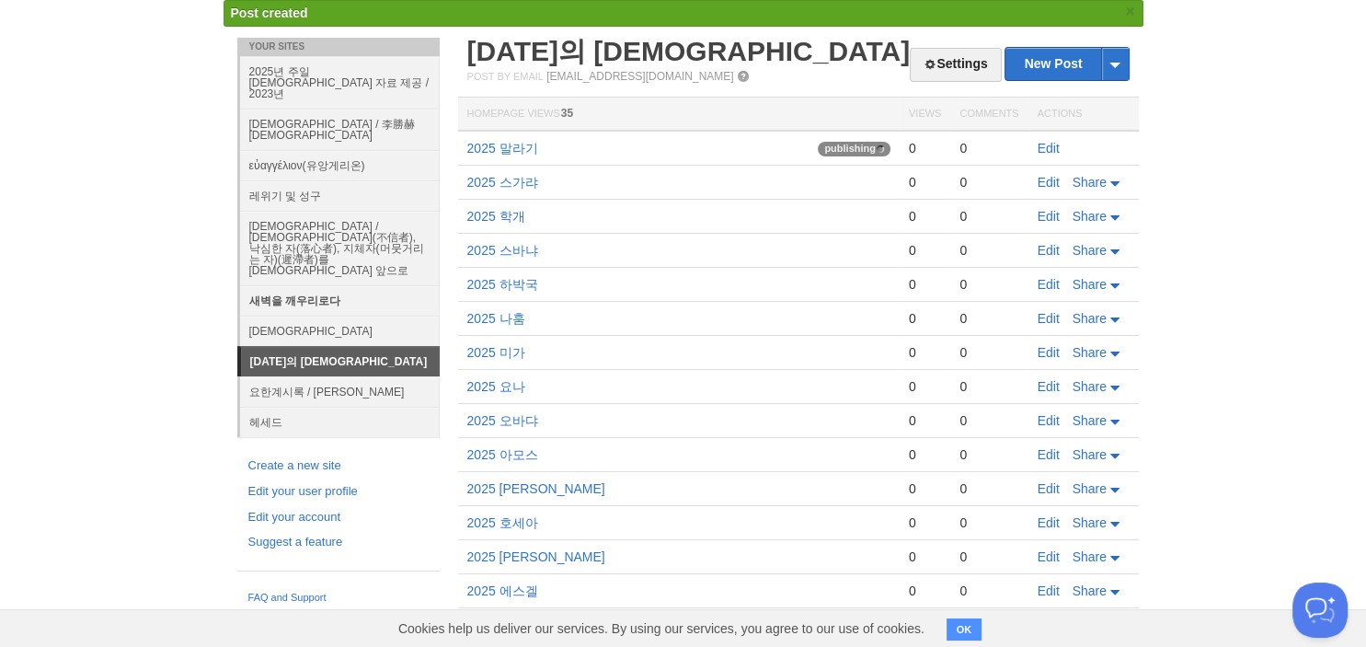
click at [321, 285] on link "새벽을 깨우리로다" at bounding box center [340, 300] width 200 height 30
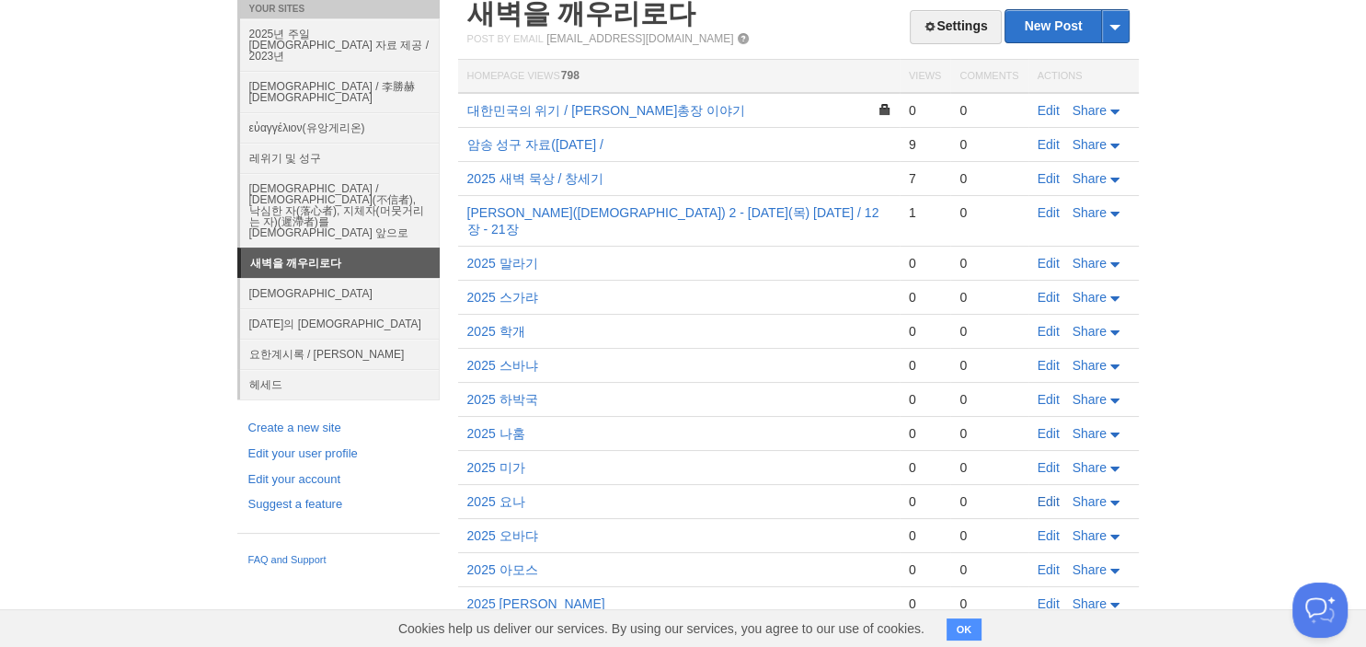
click at [1044, 494] on link "Edit" at bounding box center [1048, 501] width 22 height 15
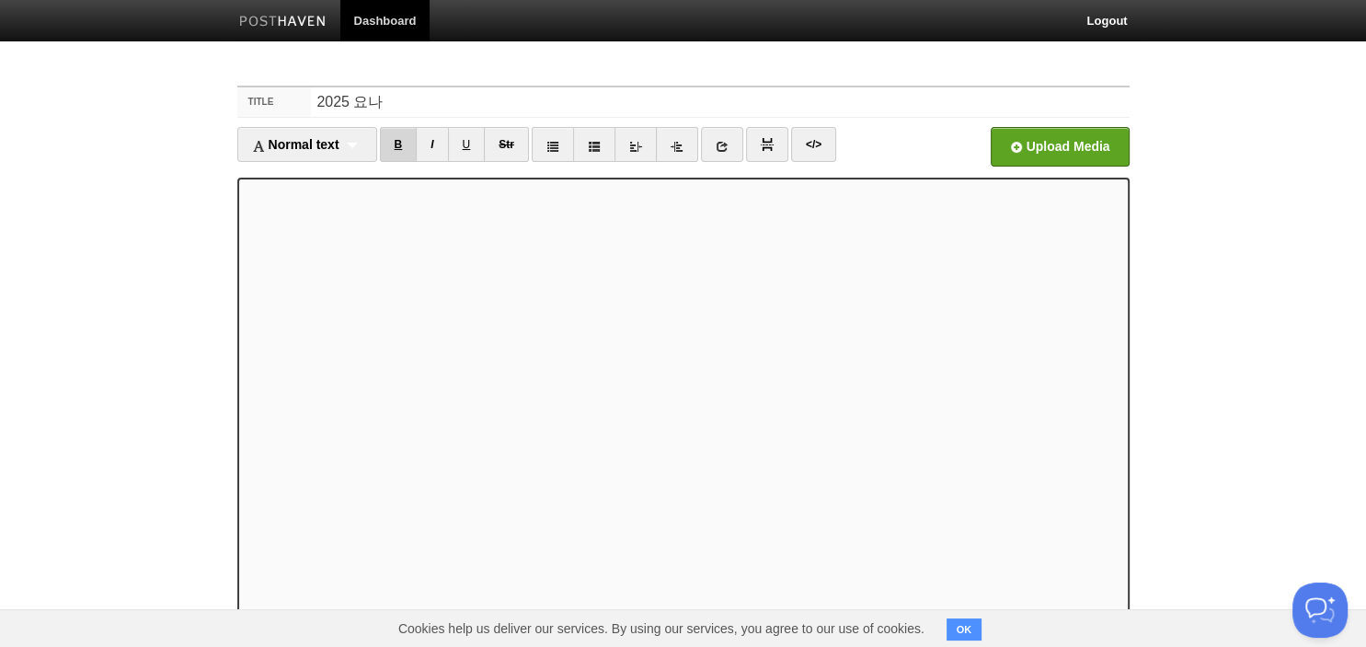
click at [406, 142] on link "B" at bounding box center [399, 144] width 38 height 35
click at [363, 144] on div "Normal text Normal text Heading 1 Heading 2 Heading 3" at bounding box center [307, 144] width 140 height 35
click at [284, 207] on link "Heading 1" at bounding box center [307, 204] width 138 height 28
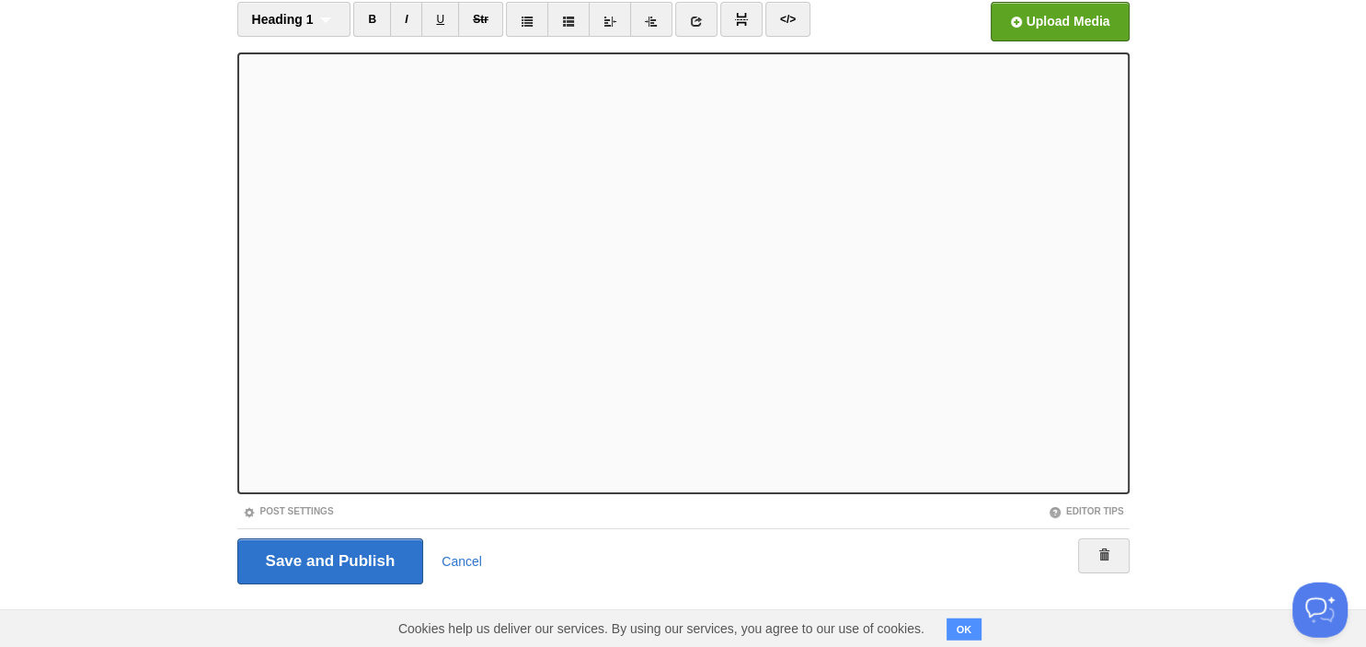
scroll to position [126, 0]
